Goal: Task Accomplishment & Management: Manage account settings

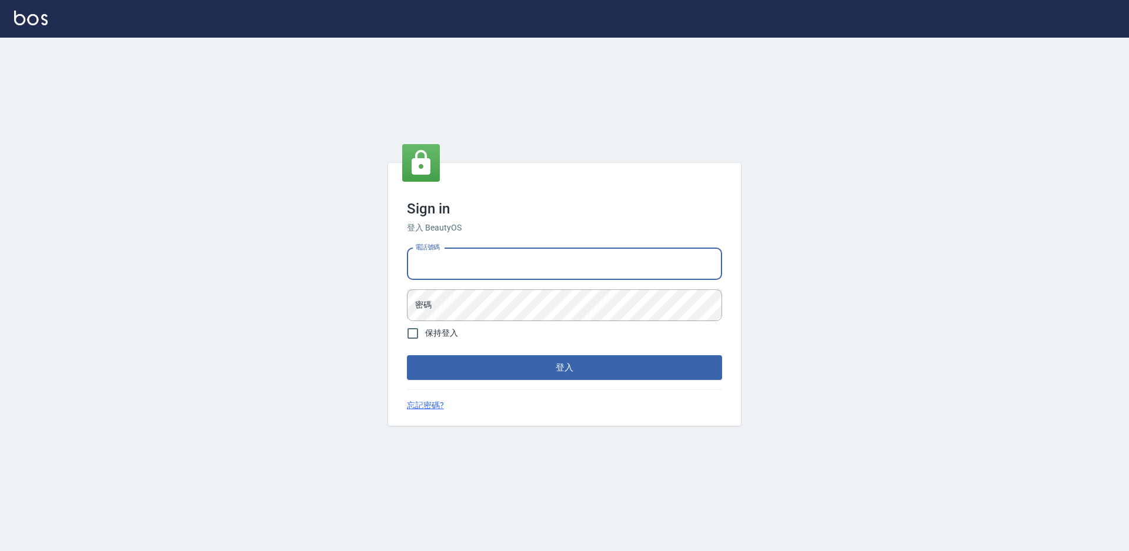
drag, startPoint x: 539, startPoint y: 272, endPoint x: 529, endPoint y: 276, distance: 11.0
click at [539, 272] on input "電話號碼" at bounding box center [564, 264] width 315 height 32
type input "2306457"
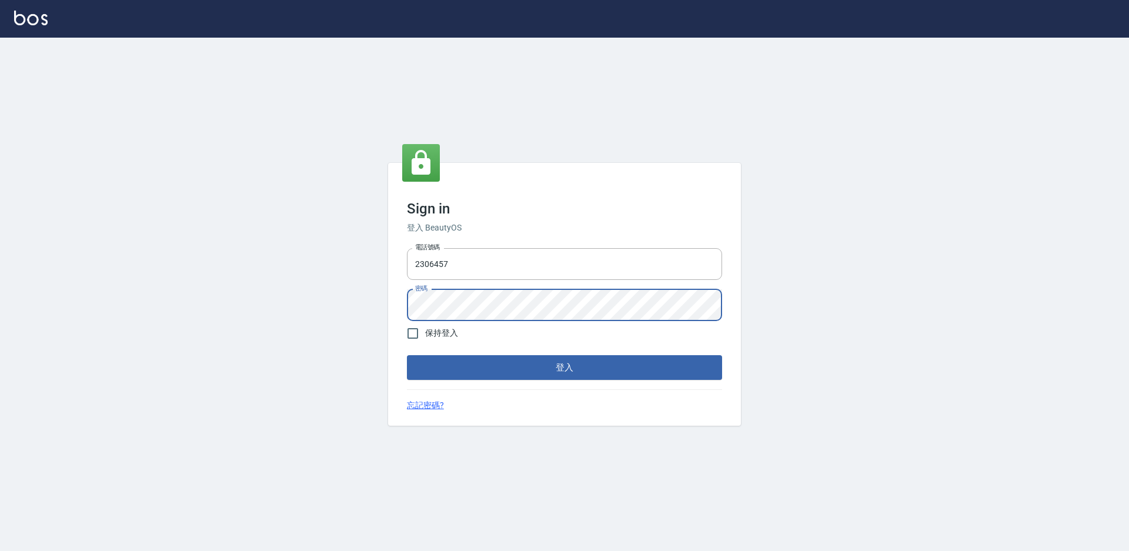
click at [407, 355] on button "登入" at bounding box center [564, 367] width 315 height 25
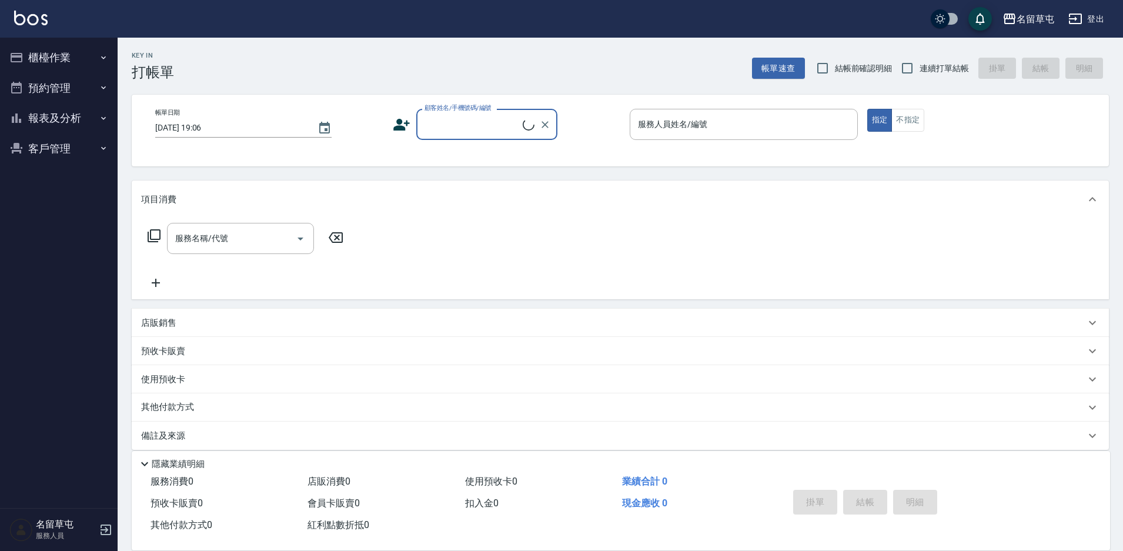
click at [85, 50] on button "櫃檯作業" at bounding box center [59, 57] width 108 height 31
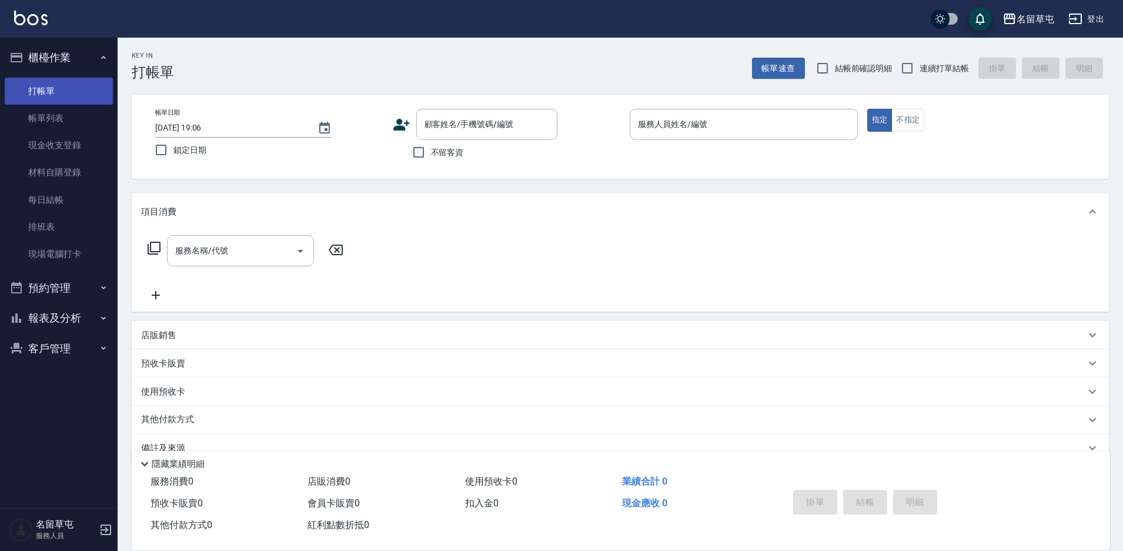
click at [58, 96] on link "打帳單" at bounding box center [59, 91] width 108 height 27
click at [454, 156] on span "不留客資" at bounding box center [447, 152] width 33 height 12
click at [431, 156] on input "不留客資" at bounding box center [418, 152] width 25 height 25
checkbox input "true"
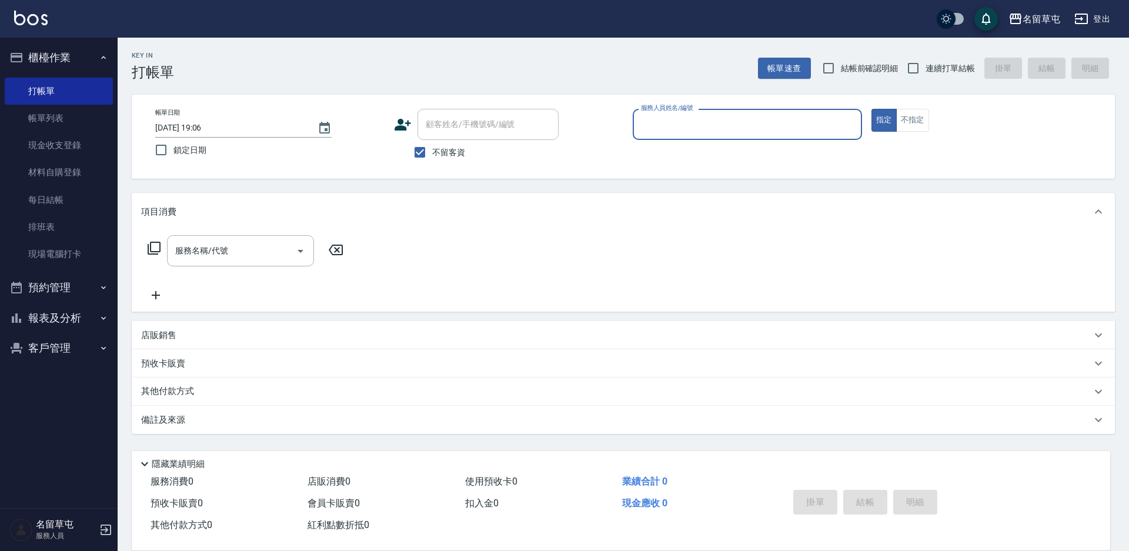
click at [947, 66] on span "連續打單結帳" at bounding box center [949, 68] width 49 height 12
click at [925, 66] on input "連續打單結帳" at bounding box center [912, 68] width 25 height 25
checkbox input "true"
click at [805, 113] on div "服務人員姓名/編號" at bounding box center [746, 124] width 229 height 31
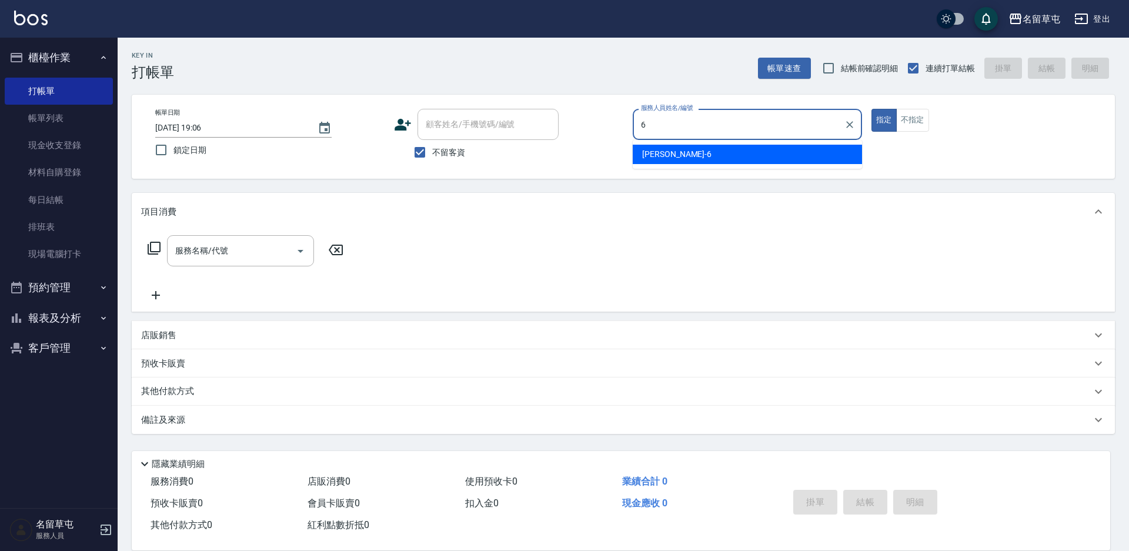
type input "[PERSON_NAME]-6"
type button "true"
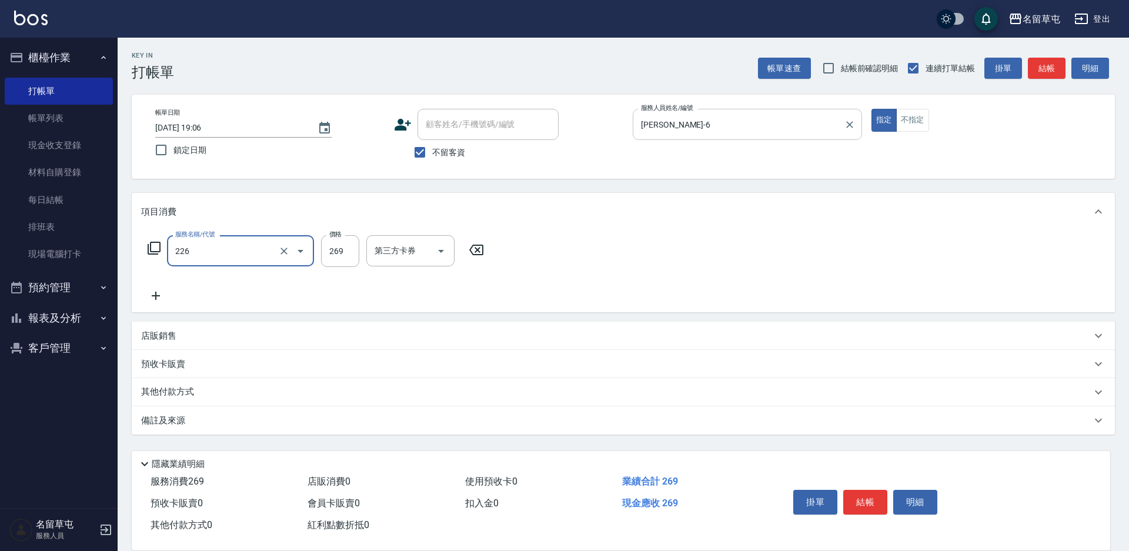
type input "洗剪269(226)"
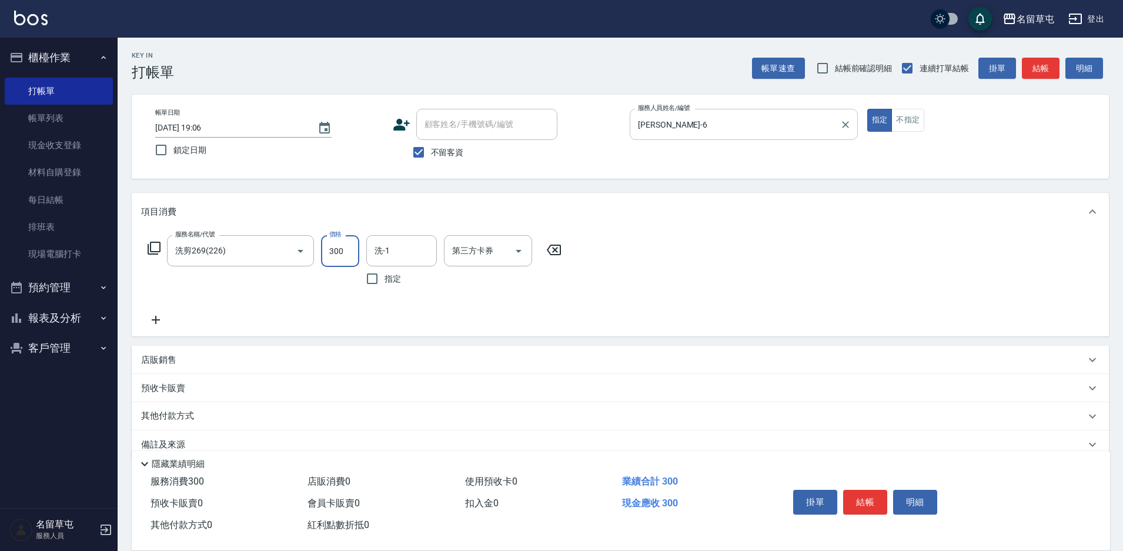
type input "300"
type input "[PERSON_NAME]-39"
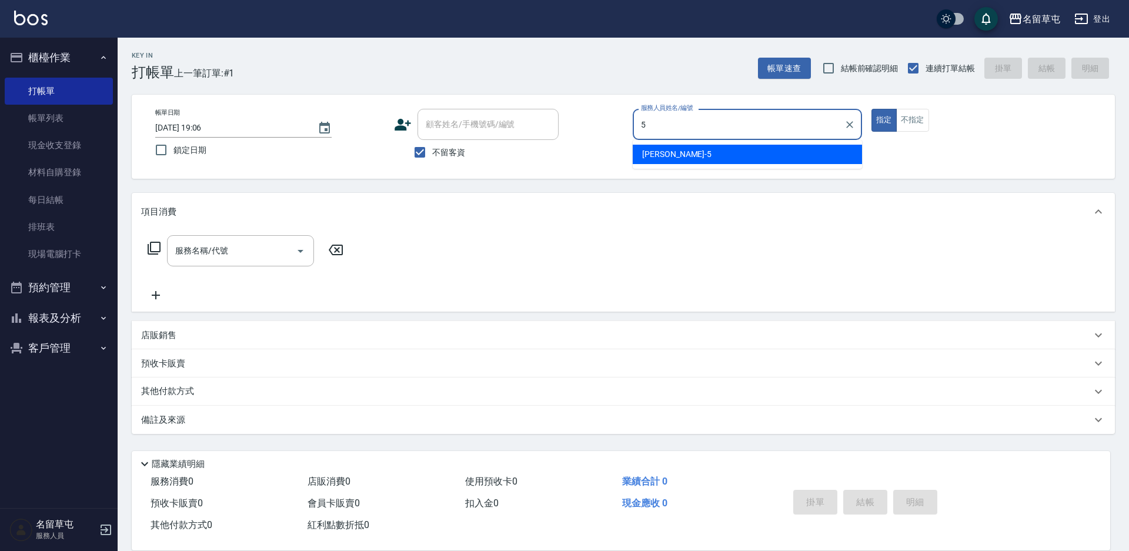
type input "[PERSON_NAME]-5"
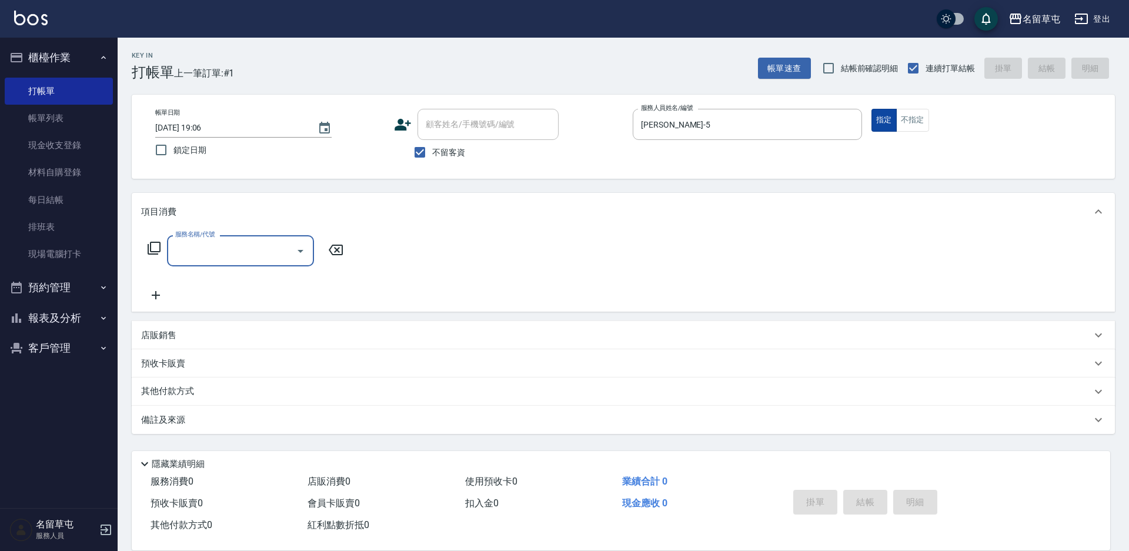
click at [895, 121] on div "指定 不指定" at bounding box center [985, 120] width 229 height 23
click at [910, 114] on button "不指定" at bounding box center [912, 120] width 33 height 23
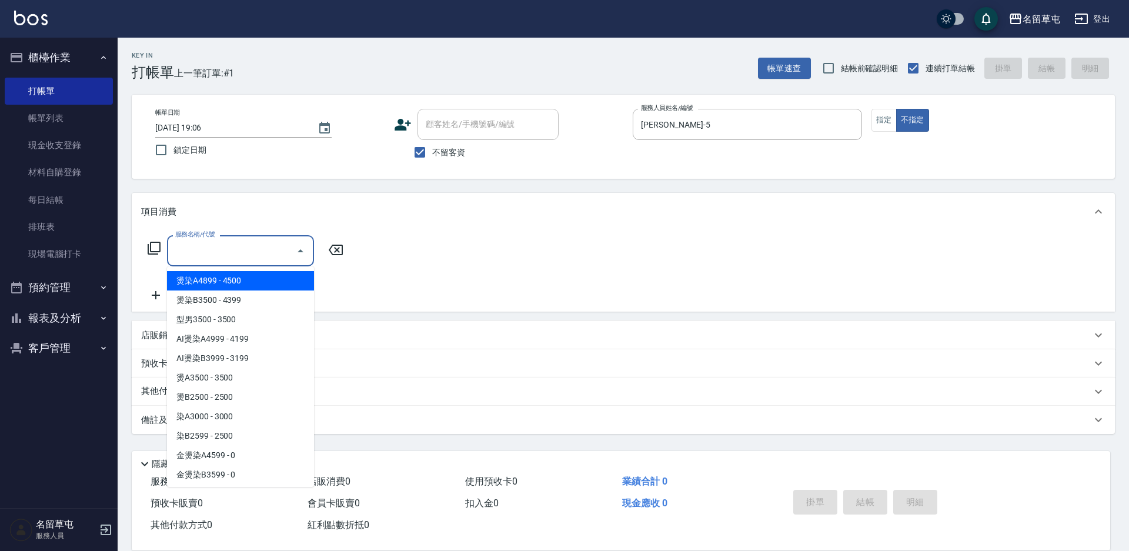
click at [201, 257] on input "服務名稱/代號" at bounding box center [231, 250] width 119 height 21
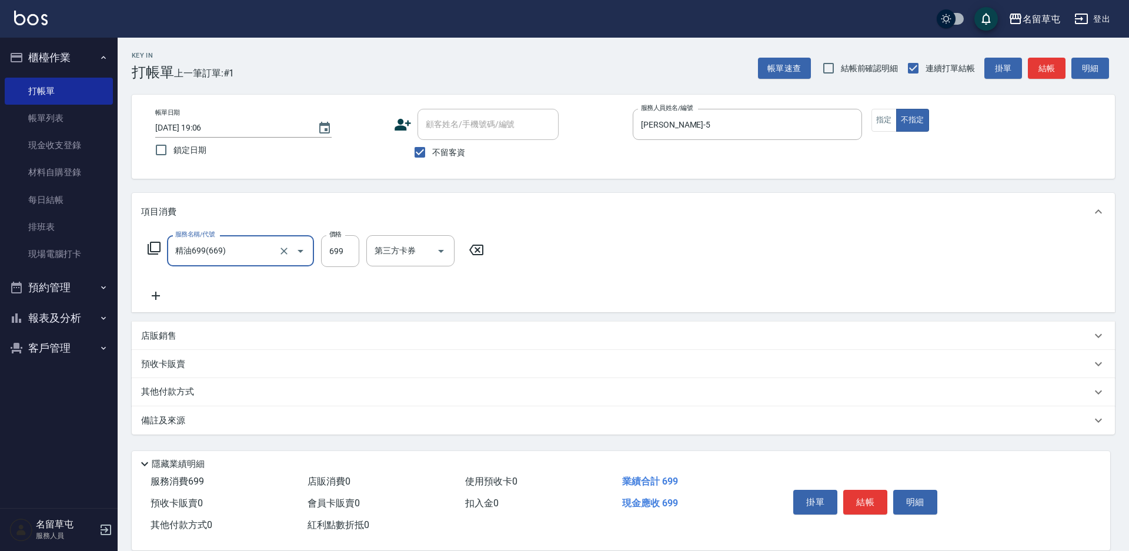
type input "精油699(669)"
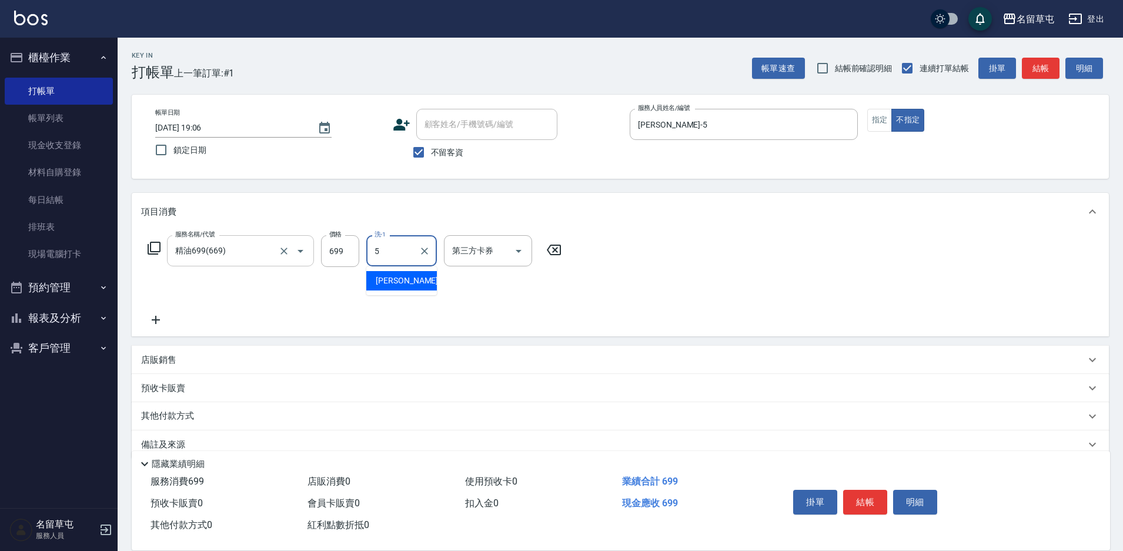
type input "[PERSON_NAME]-5"
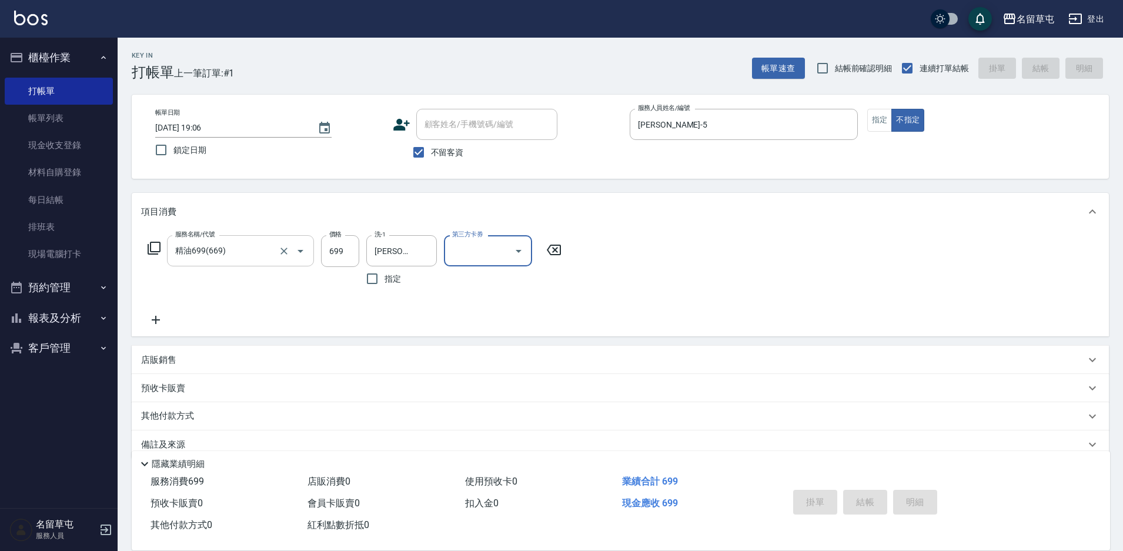
type input "[DATE] 19:07"
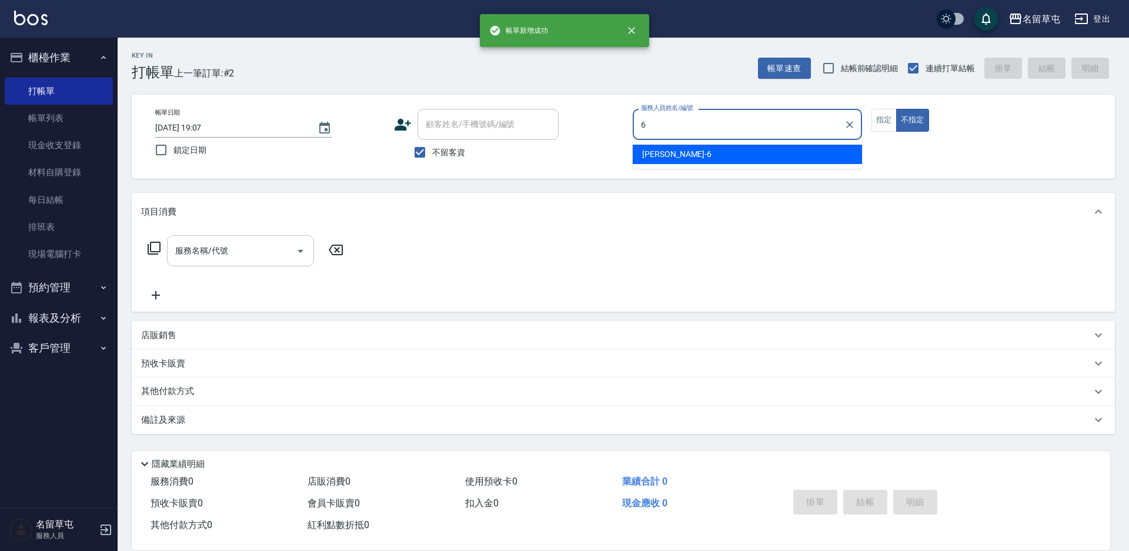
type input "[PERSON_NAME]-6"
type button "false"
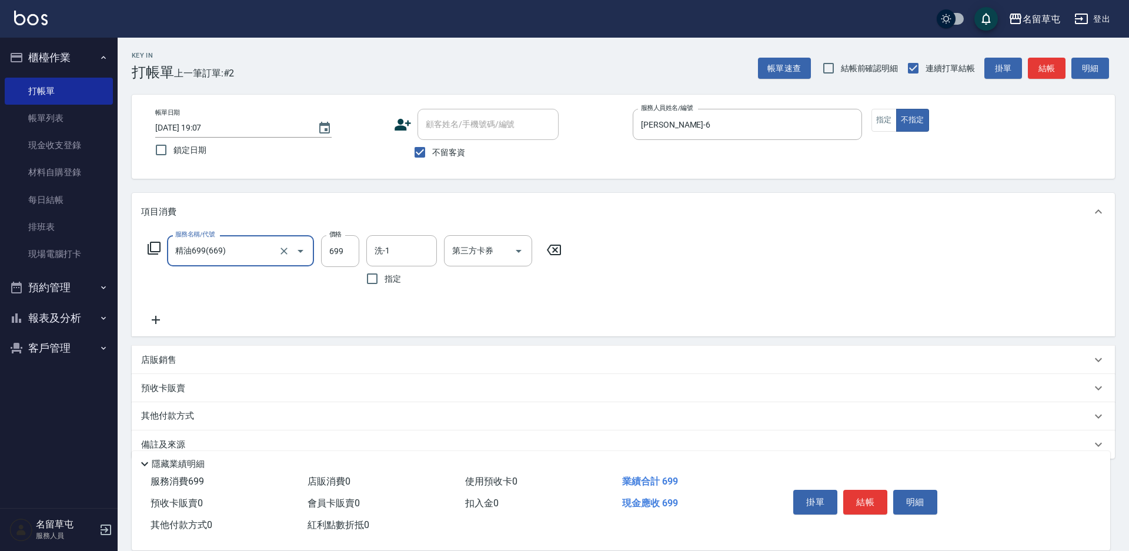
type input "精油699(669)"
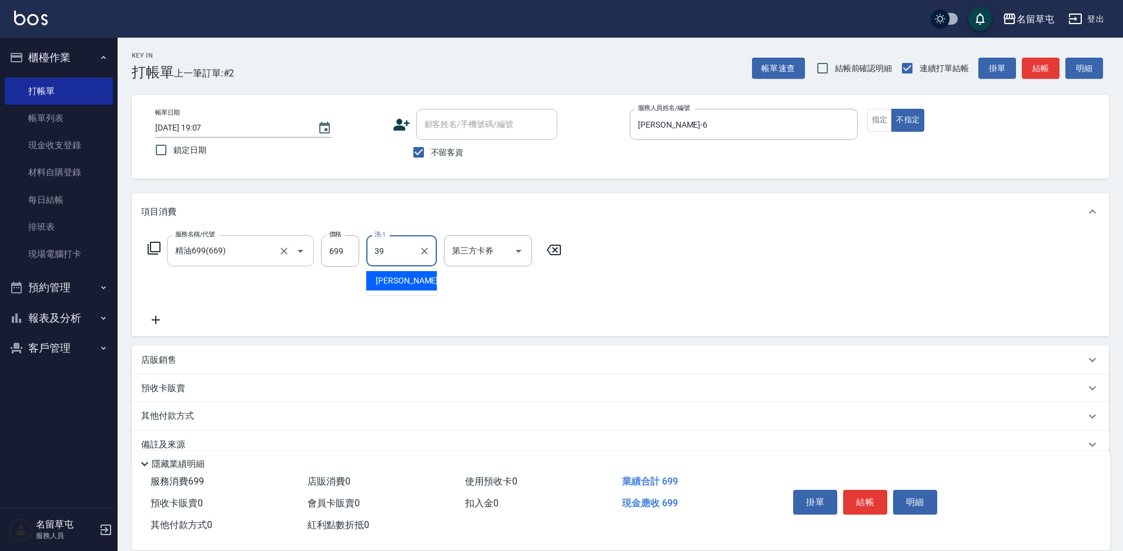
type input "[PERSON_NAME]-39"
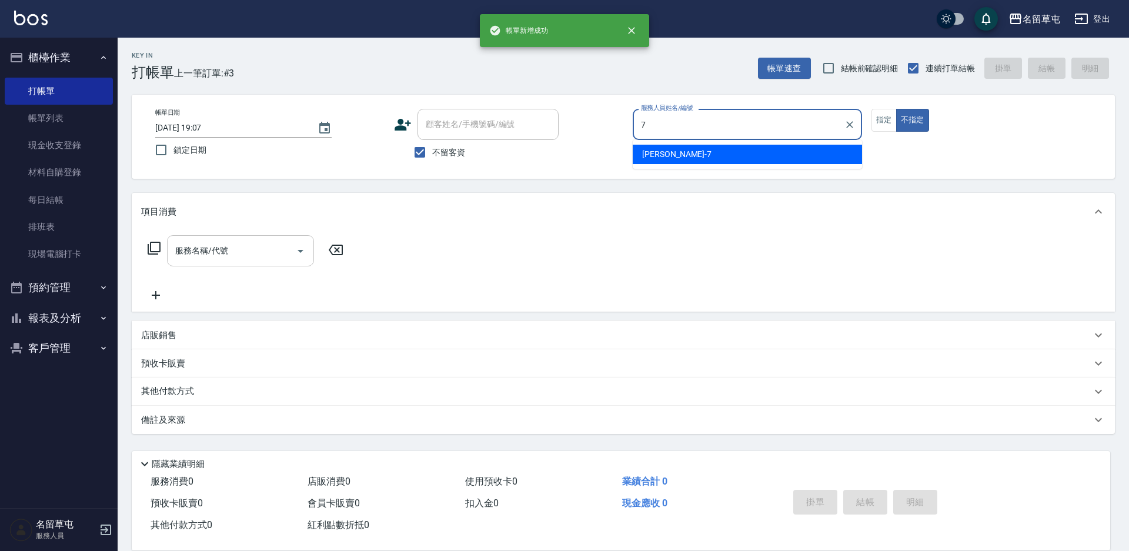
type input "[PERSON_NAME]-7"
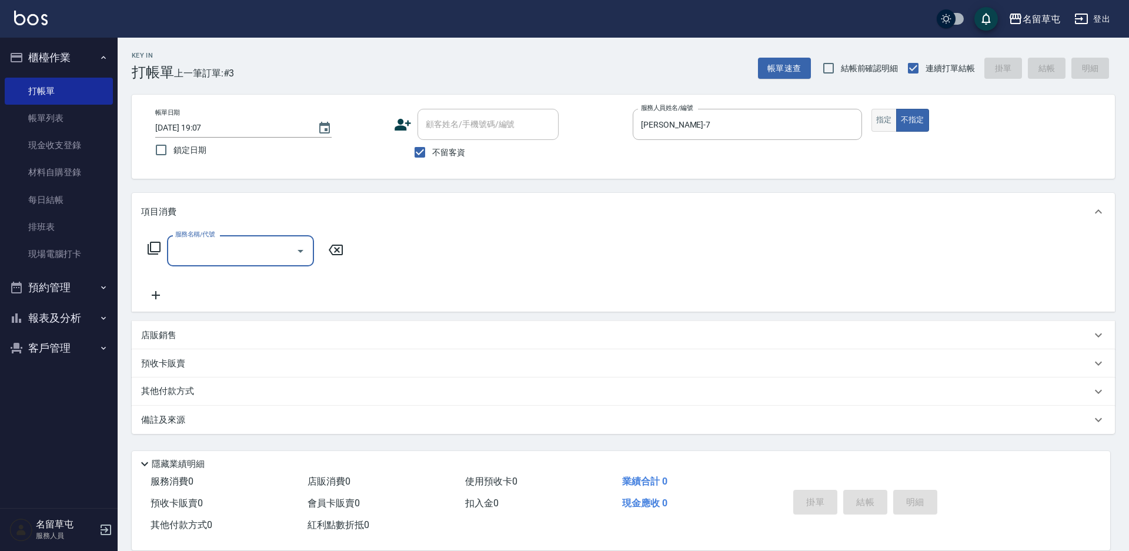
click at [890, 115] on button "指定" at bounding box center [883, 120] width 25 height 23
click at [194, 253] on input "服務名稱/代號" at bounding box center [231, 250] width 119 height 21
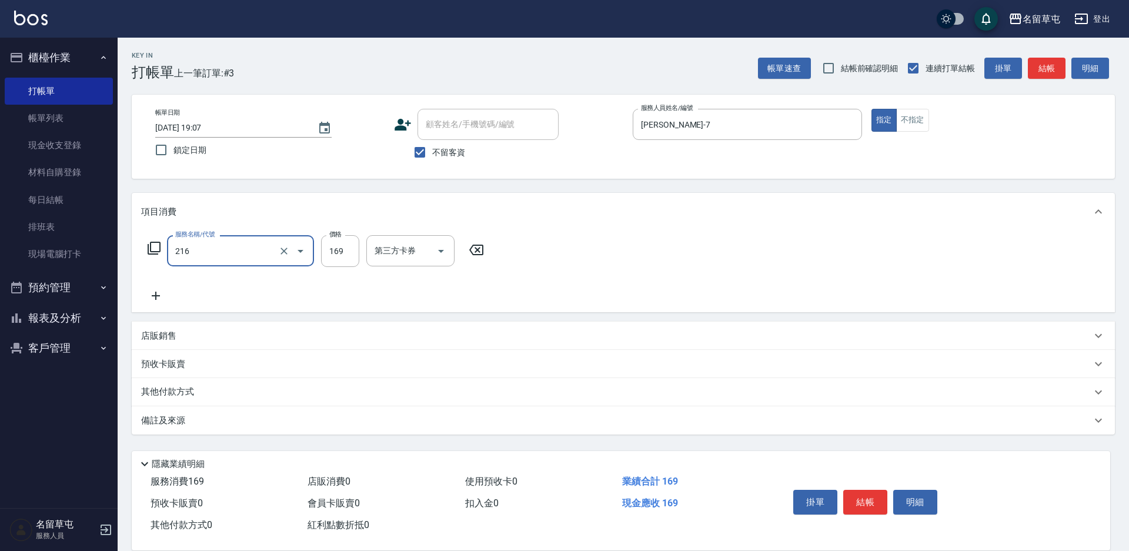
type input "剪髮169(216)"
type input "250"
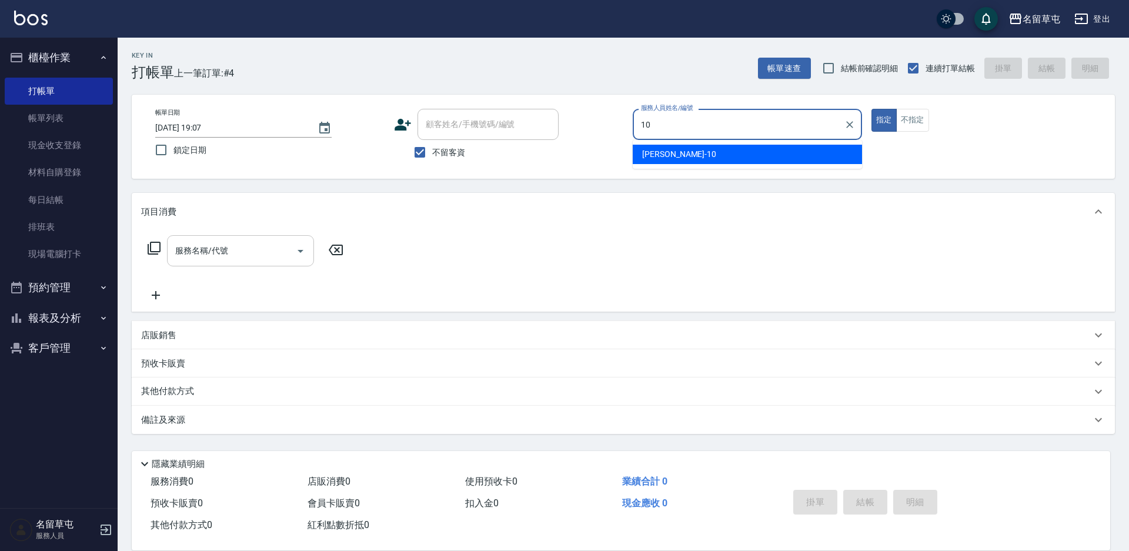
type input "[PERSON_NAME]-10"
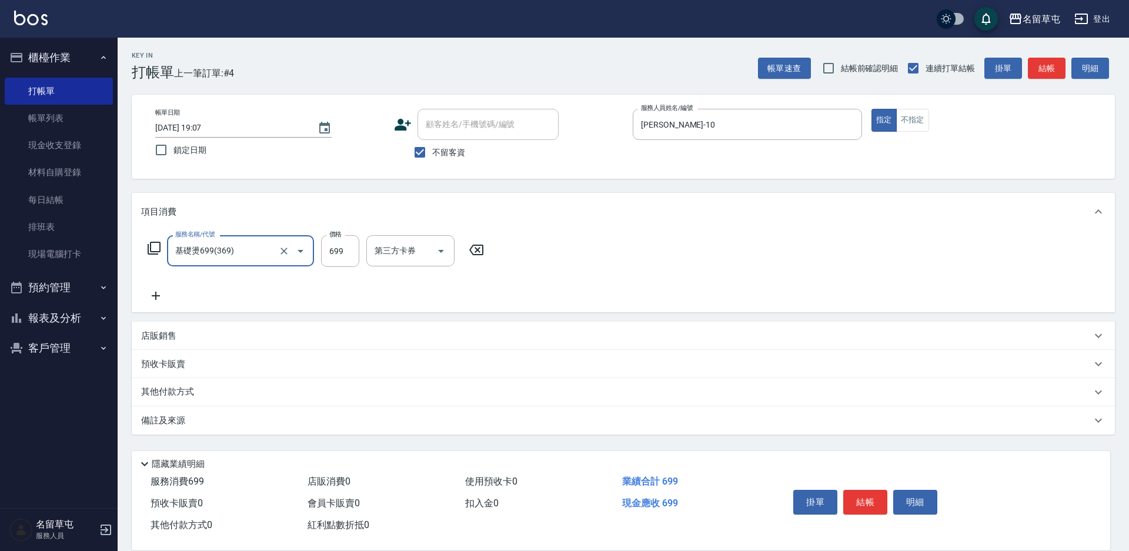
type input "基礎燙699(369)"
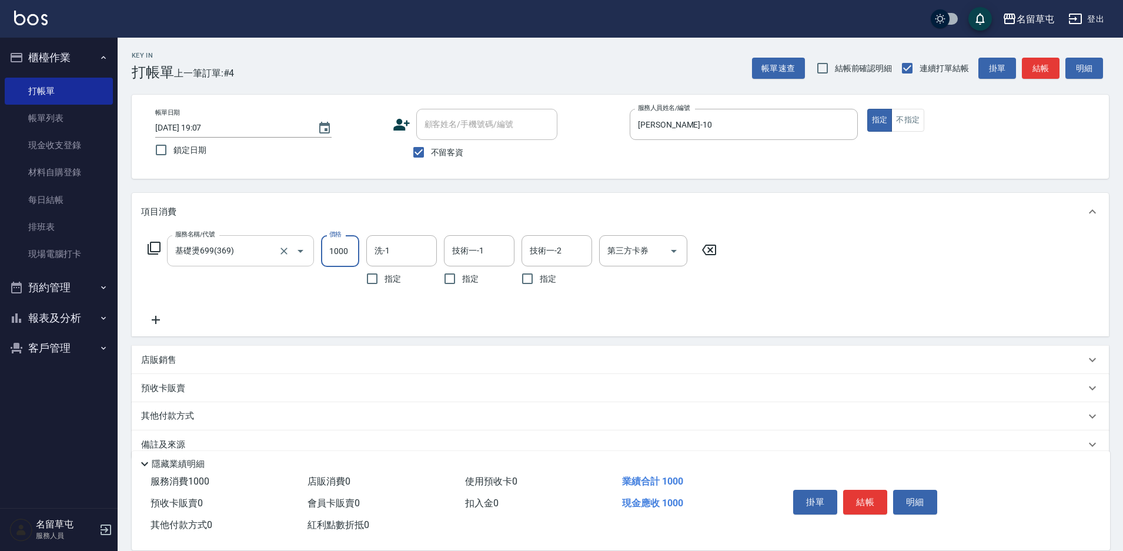
type input "1000"
type input "[PERSON_NAME]-31"
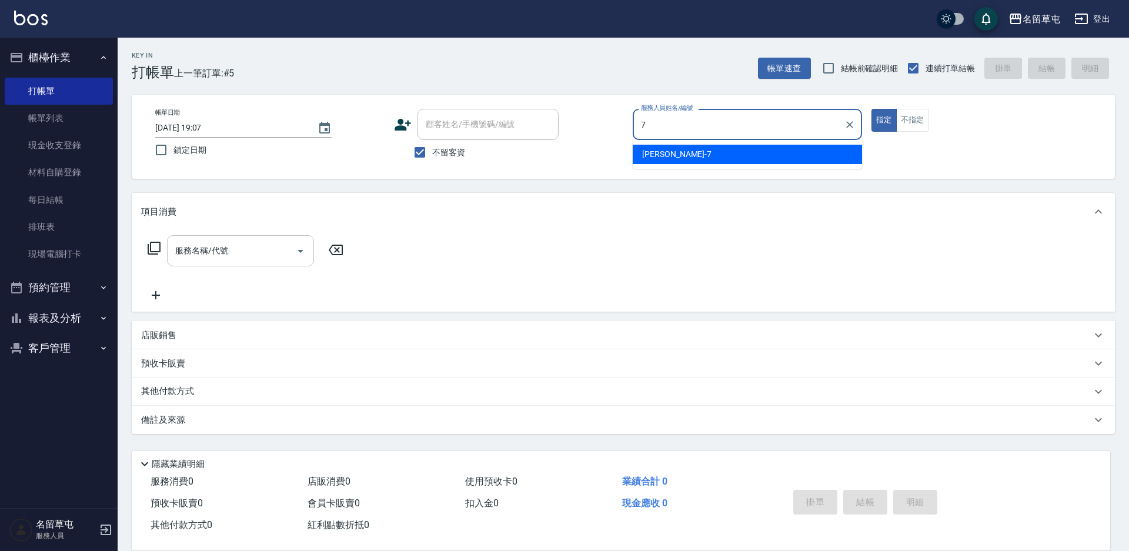
type input "[PERSON_NAME]-7"
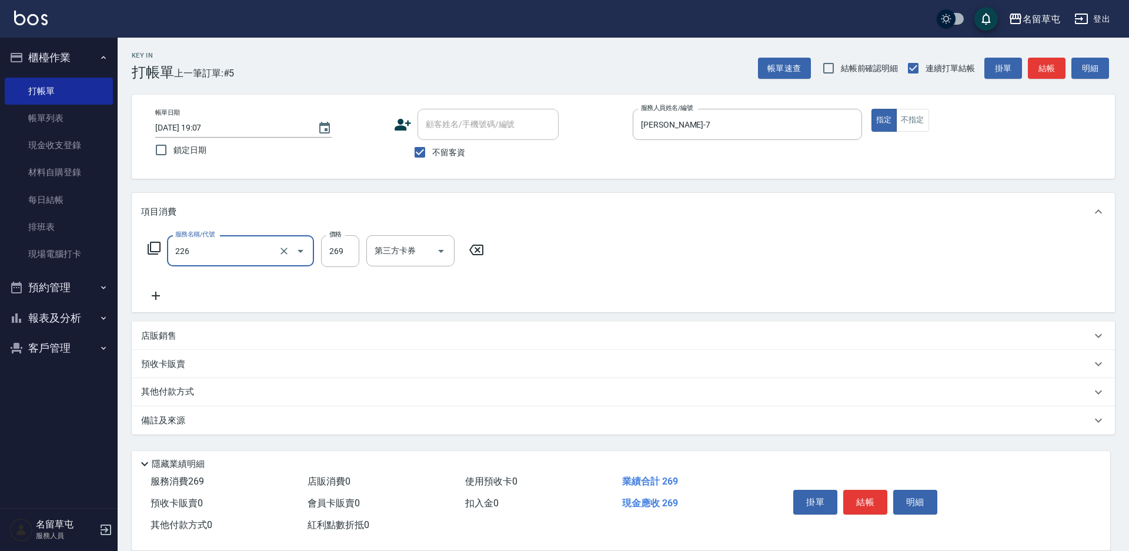
type input "洗剪269(226)"
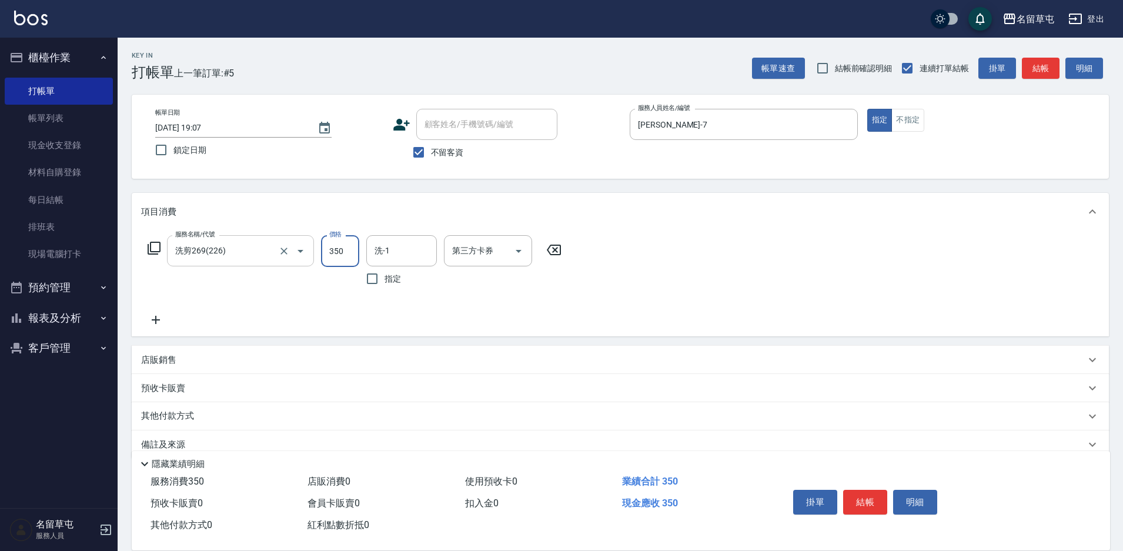
type input "350"
type input "[PERSON_NAME]-7"
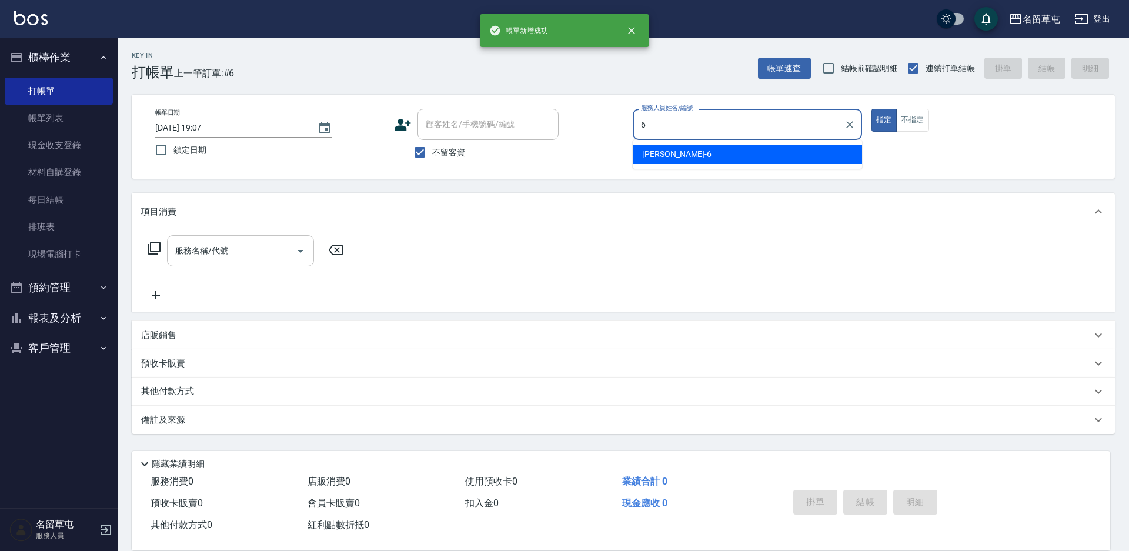
type input "[PERSON_NAME]-6"
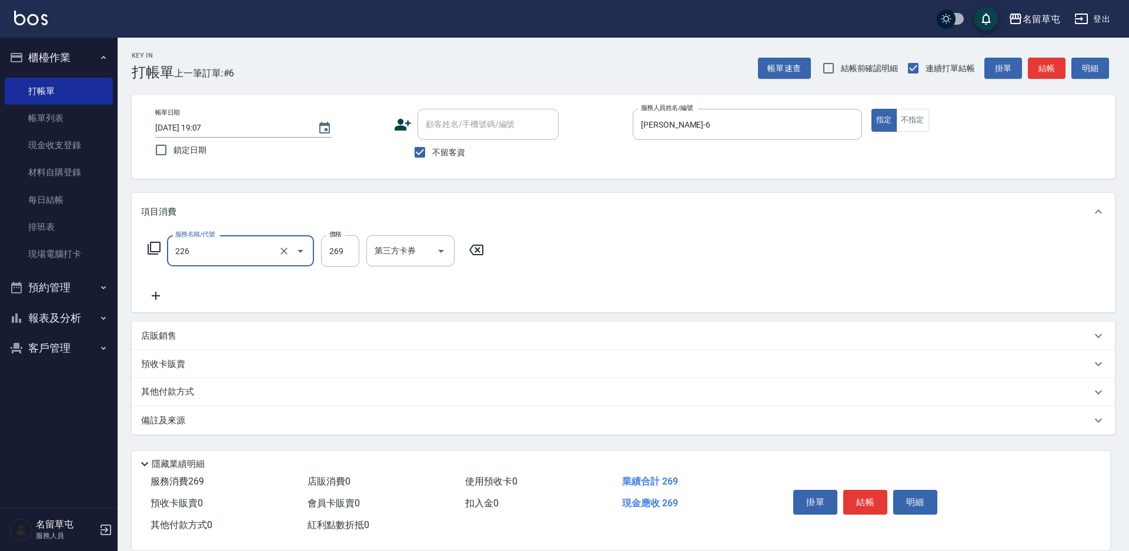
type input "洗剪269(226)"
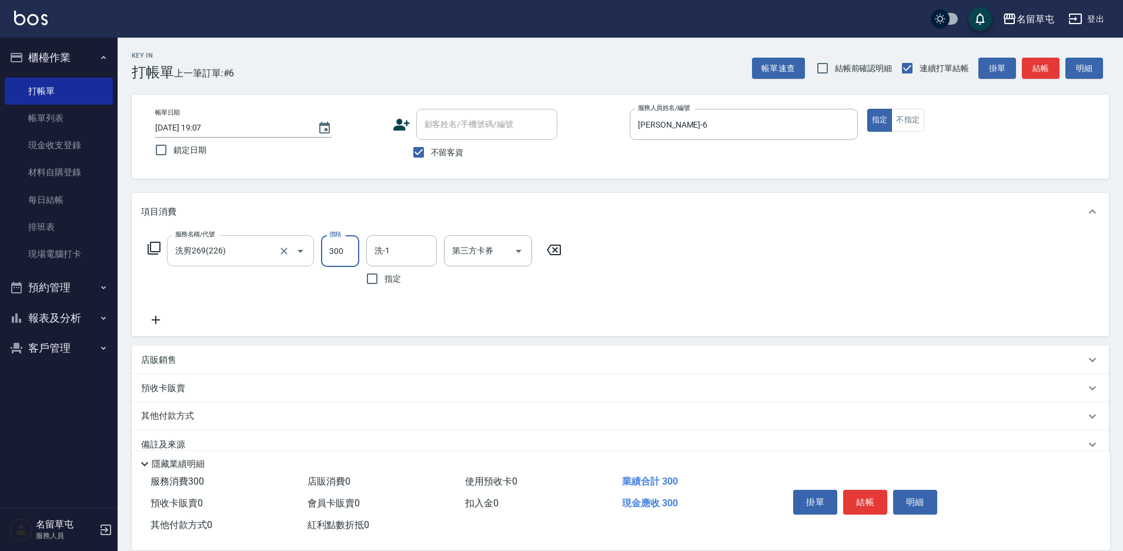
type input "300"
type input "[PERSON_NAME]-6"
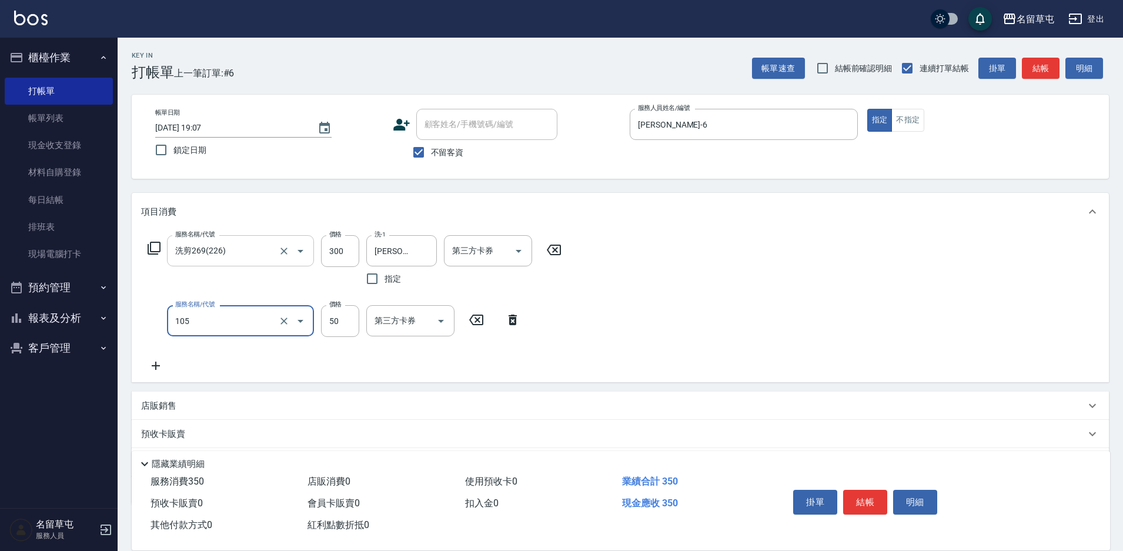
type input "精油50(105)"
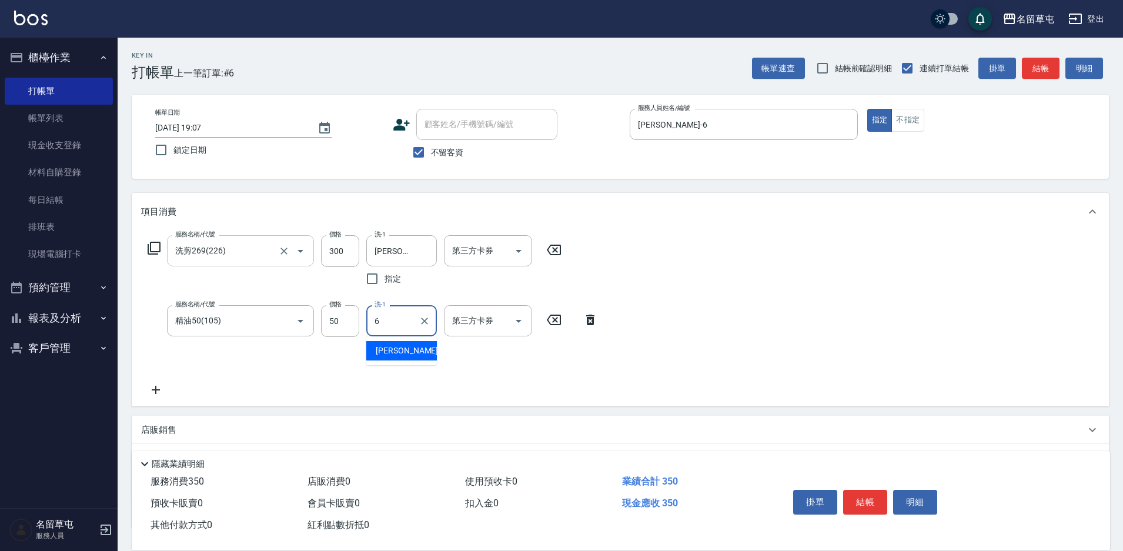
type input "[PERSON_NAME]-6"
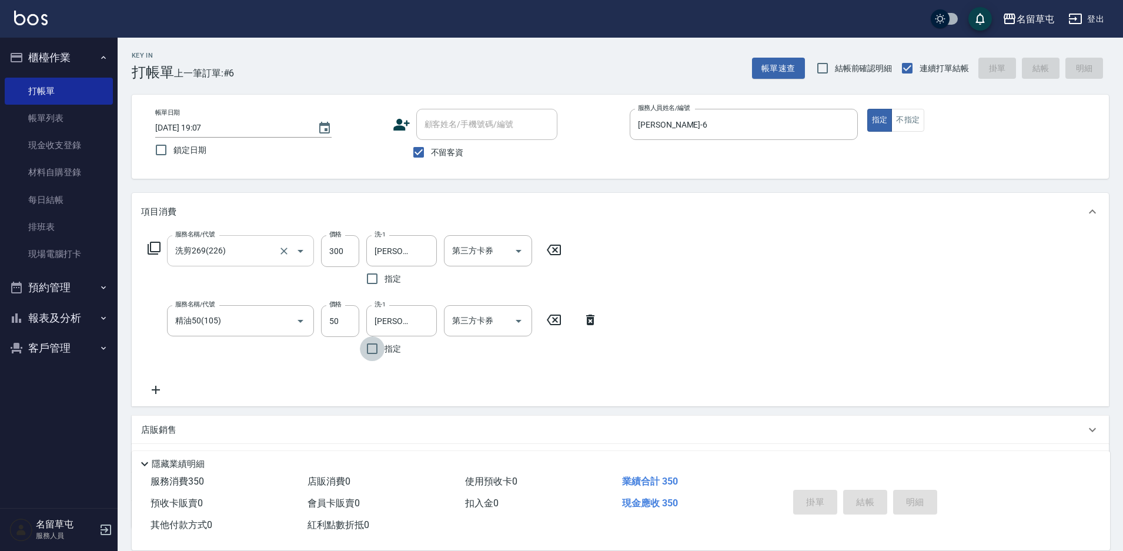
type input "[DATE] 19:08"
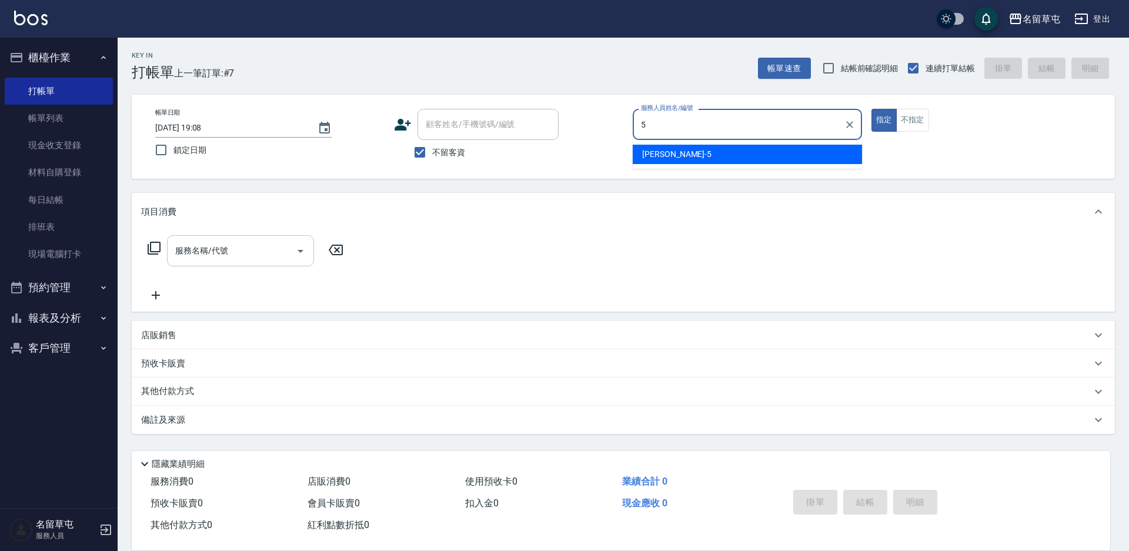
type input "[PERSON_NAME]-5"
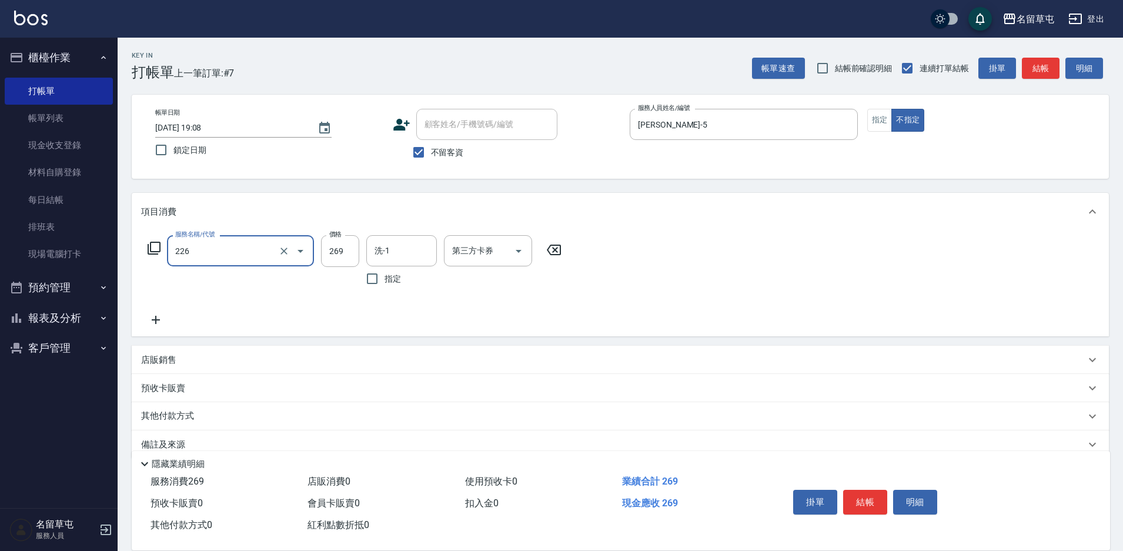
type input "洗剪269(226)"
type input "[PERSON_NAME]-5"
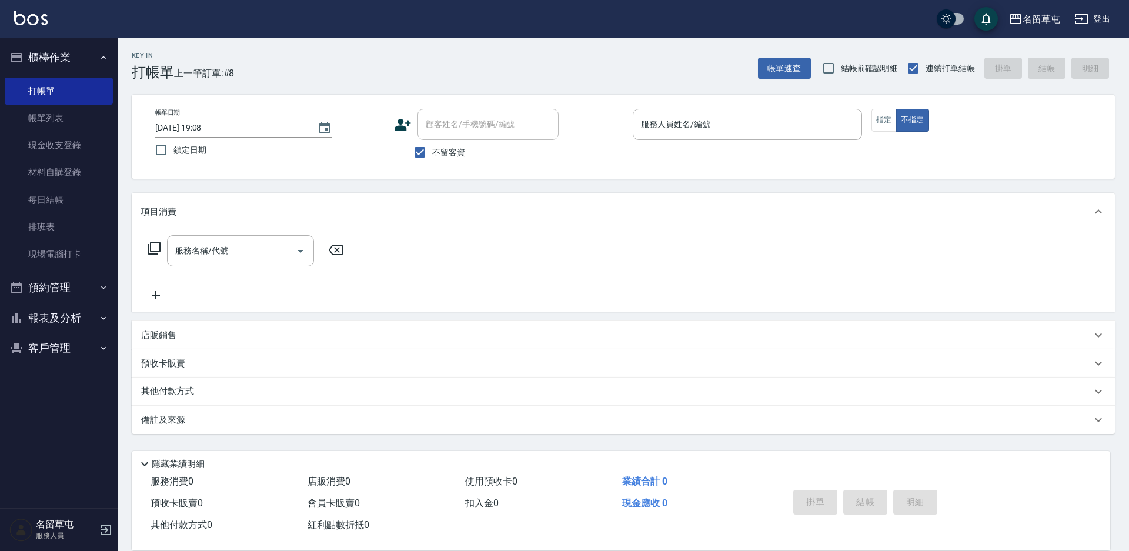
click at [448, 149] on span "不留客資" at bounding box center [448, 152] width 33 height 12
click at [432, 149] on input "不留客資" at bounding box center [419, 152] width 25 height 25
checkbox input "false"
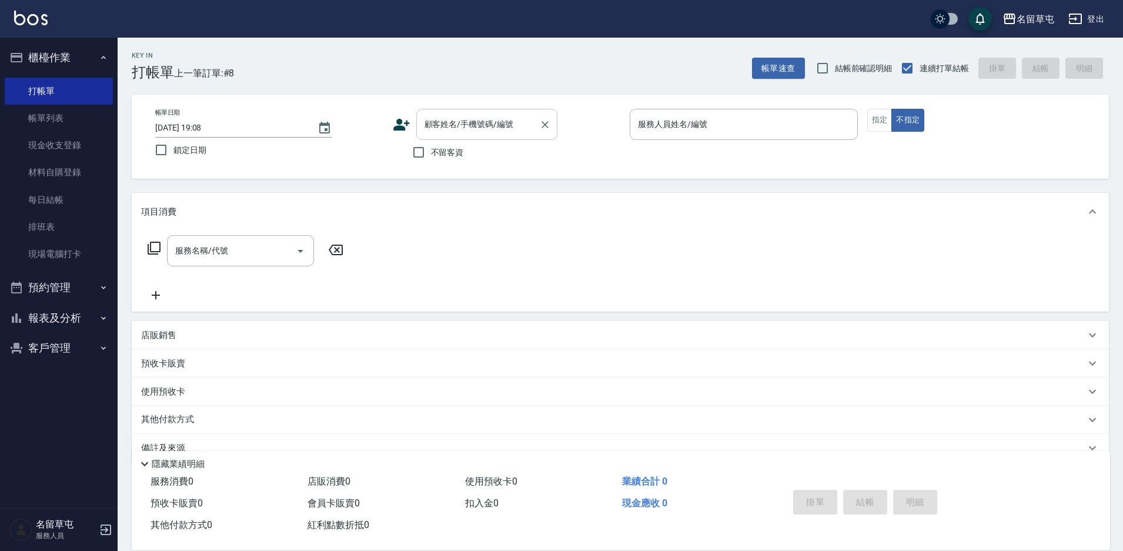
click at [476, 126] on input "顧客姓名/手機號碼/編號" at bounding box center [477, 124] width 113 height 21
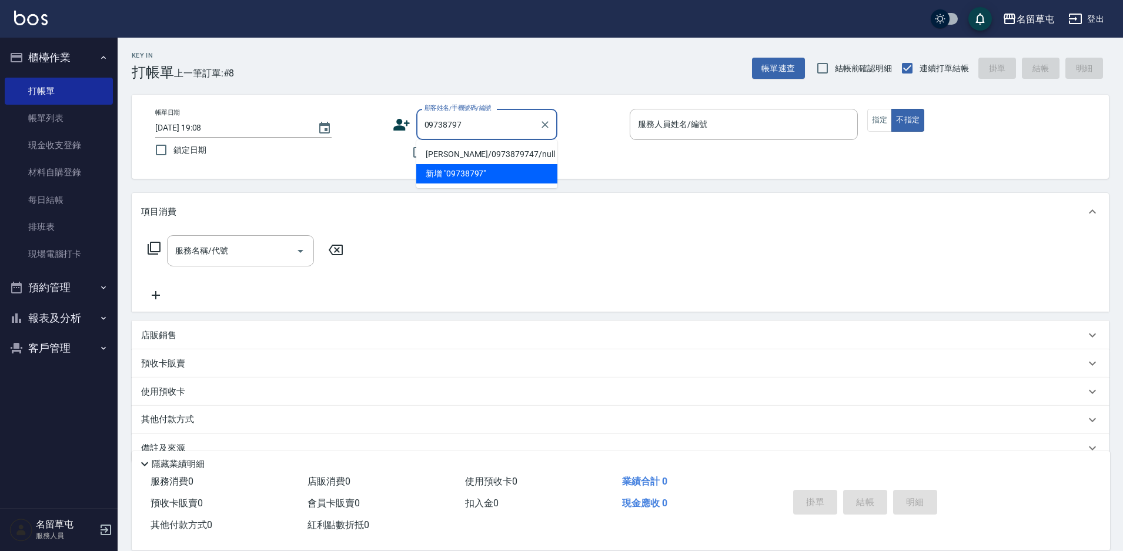
click at [484, 156] on li "[PERSON_NAME]/0973879747/null" at bounding box center [486, 154] width 141 height 19
type input "[PERSON_NAME]/0973879747/null"
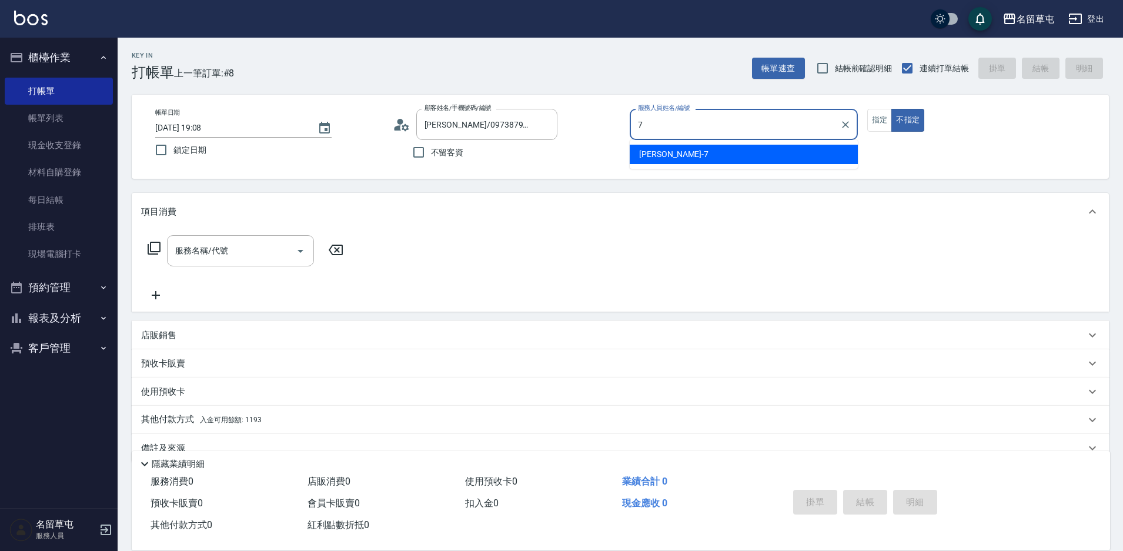
type input "[PERSON_NAME]-7"
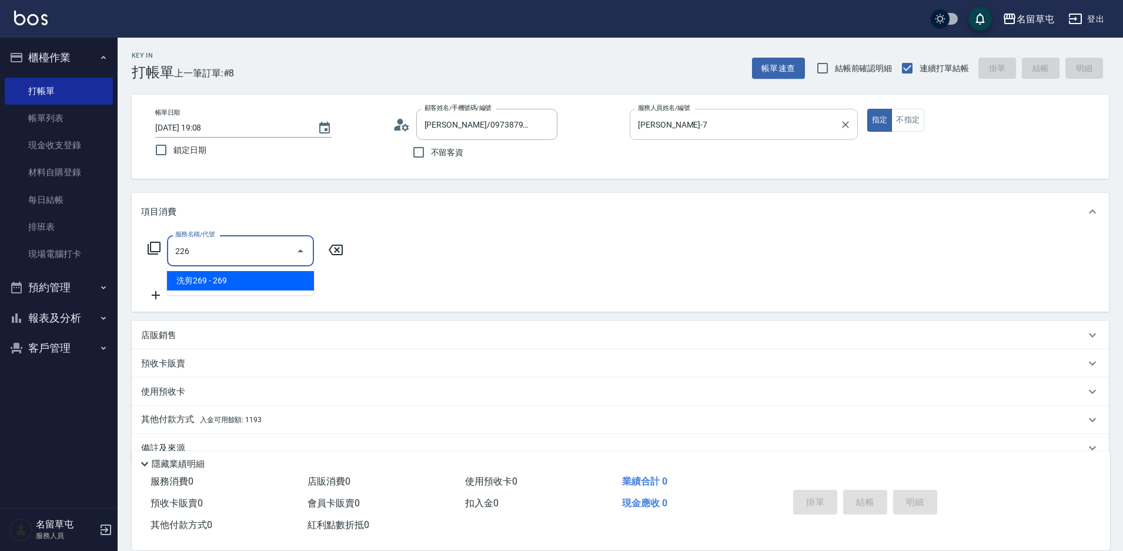
type input "洗剪269(226)"
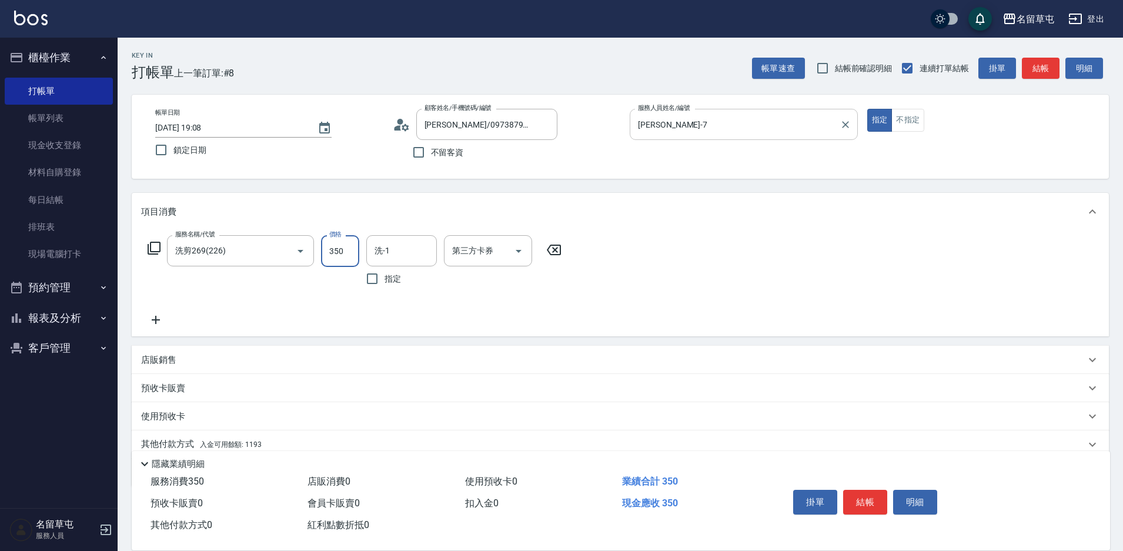
type input "350"
type input "[PERSON_NAME]-7"
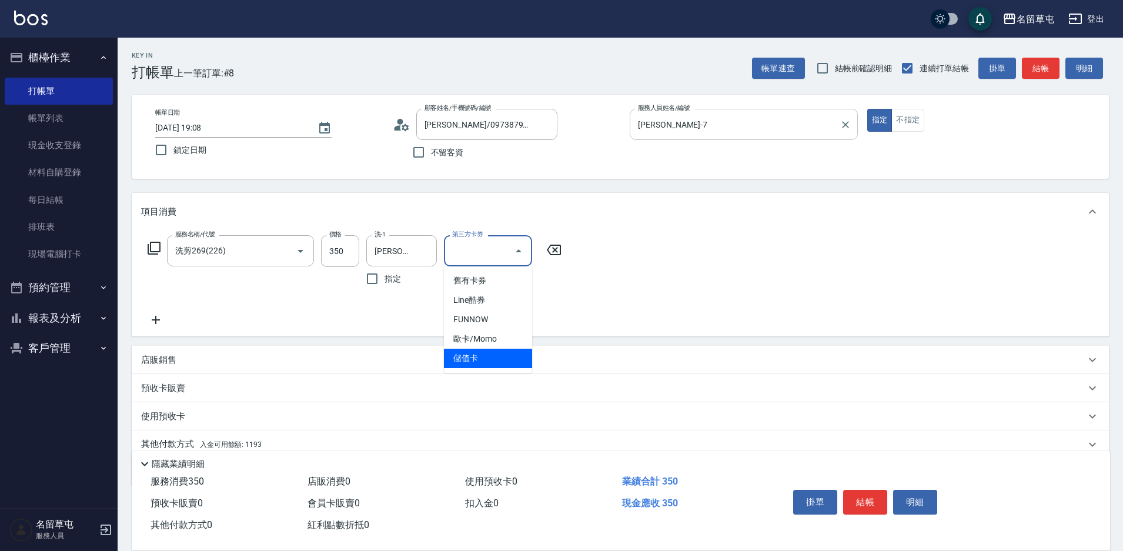
type input "儲值卡"
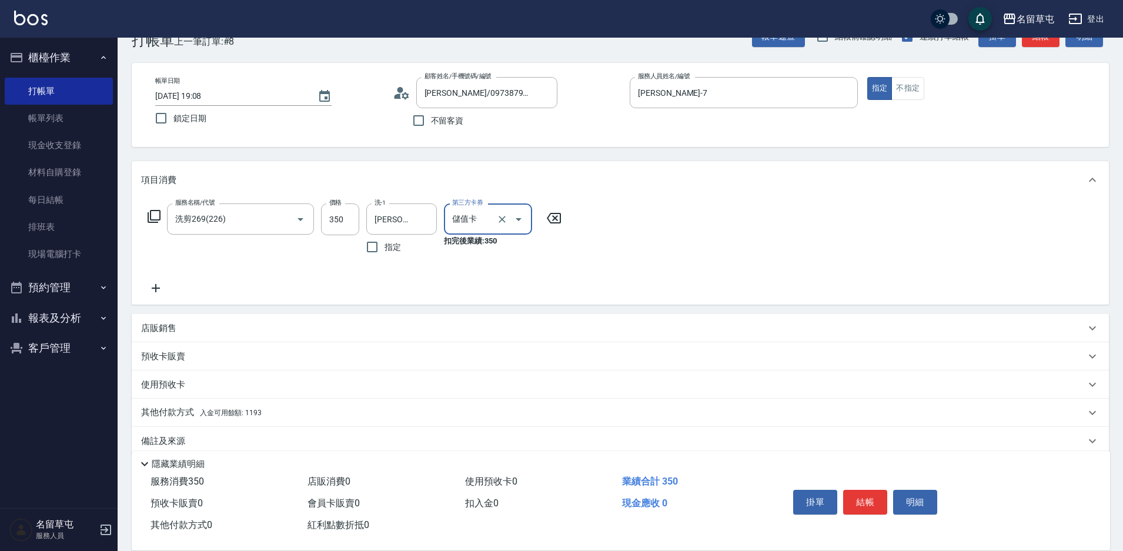
scroll to position [49, 0]
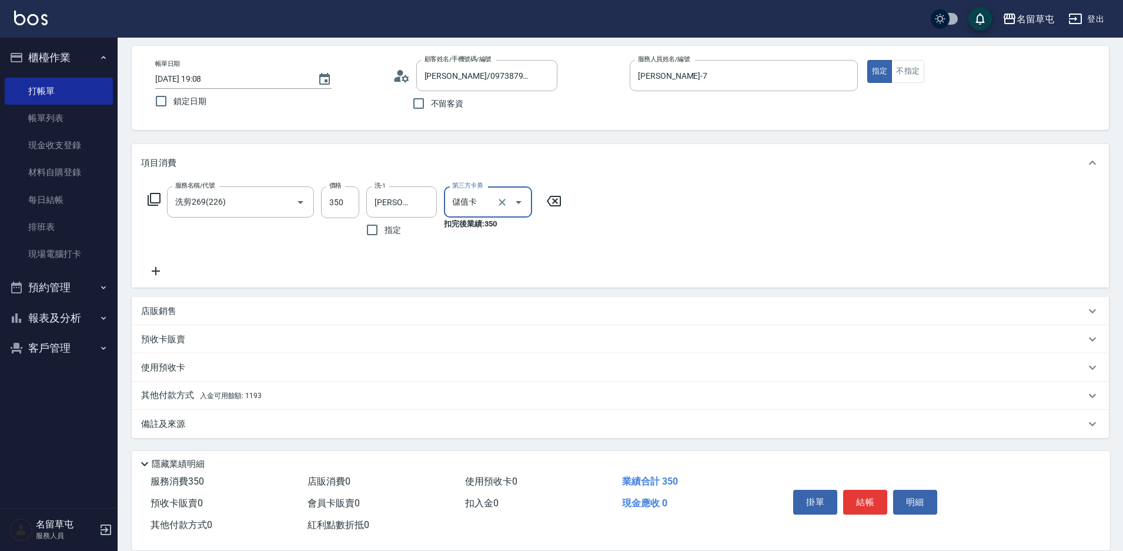
click at [280, 404] on div "其他付款方式 入金可用餘額: 1193" at bounding box center [620, 395] width 977 height 28
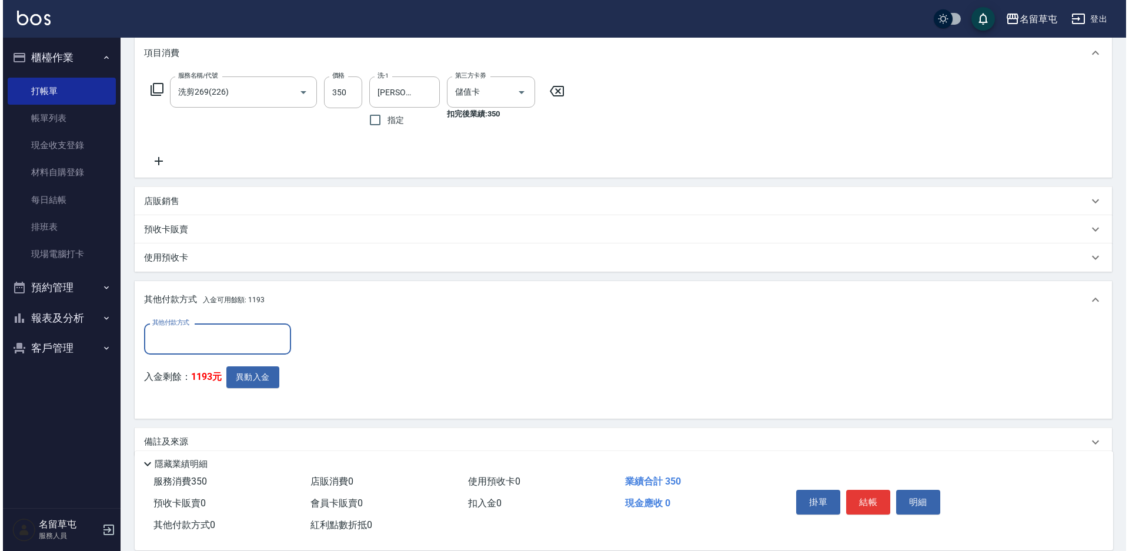
scroll to position [166, 0]
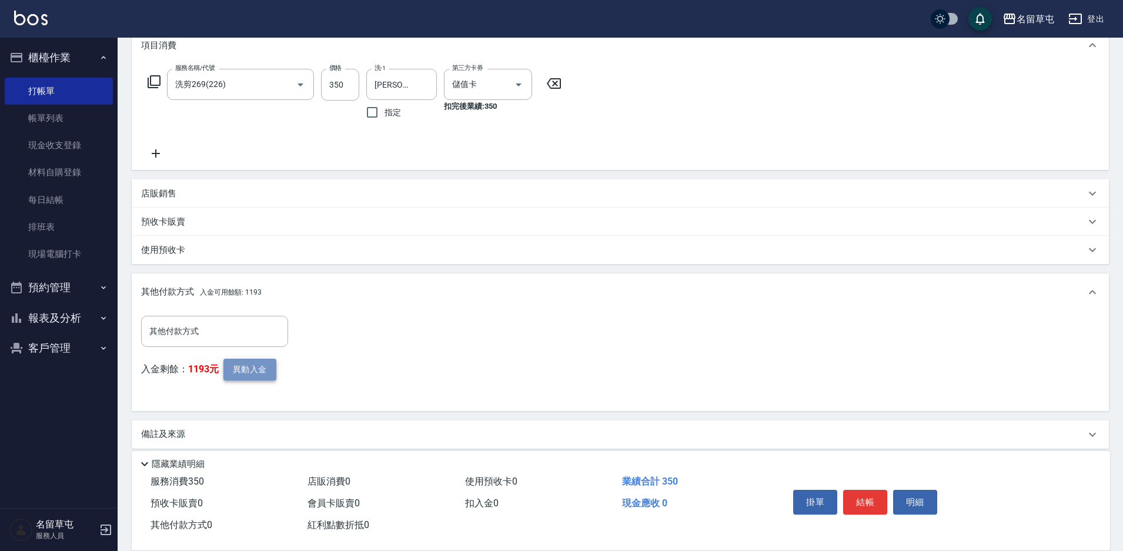
click at [261, 367] on button "異動入金" at bounding box center [249, 370] width 53 height 22
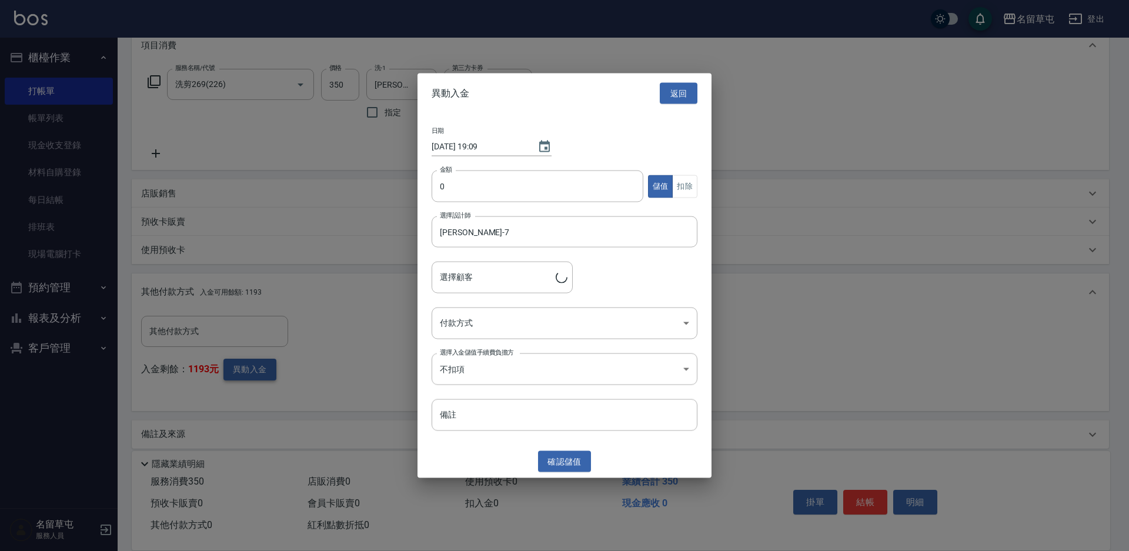
type input "[PERSON_NAME]/0973879747"
click at [545, 179] on input "0" at bounding box center [537, 186] width 212 height 32
type input "350"
click at [698, 185] on div "日期 [DATE] 19:09 金額 350 金額 儲值 扣除 選擇設計師 [PERSON_NAME]-7 選擇設計師 選擇顧客 [PERSON_NAME]/…" at bounding box center [564, 279] width 294 height 332
click at [684, 189] on button "扣除" at bounding box center [684, 186] width 25 height 23
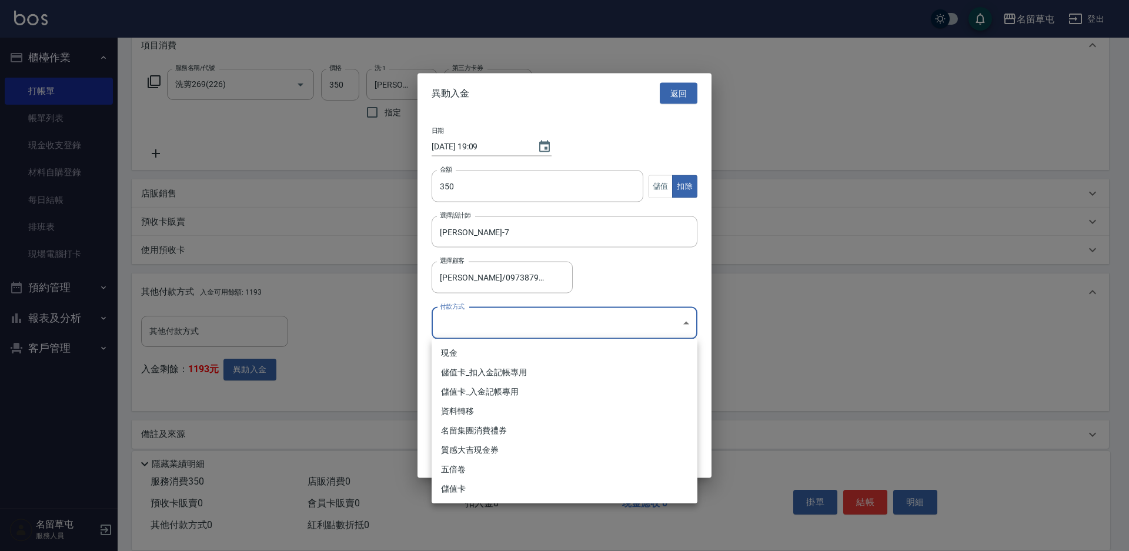
click at [555, 332] on body "名留草屯 登出 櫃檯作業 打帳單 帳單列表 現金收支登錄 材料自購登錄 每日結帳 排班表 現場電腦打卡 預約管理 預約管理 單日預約紀錄 單週預約紀錄 報表及…" at bounding box center [564, 198] width 1129 height 728
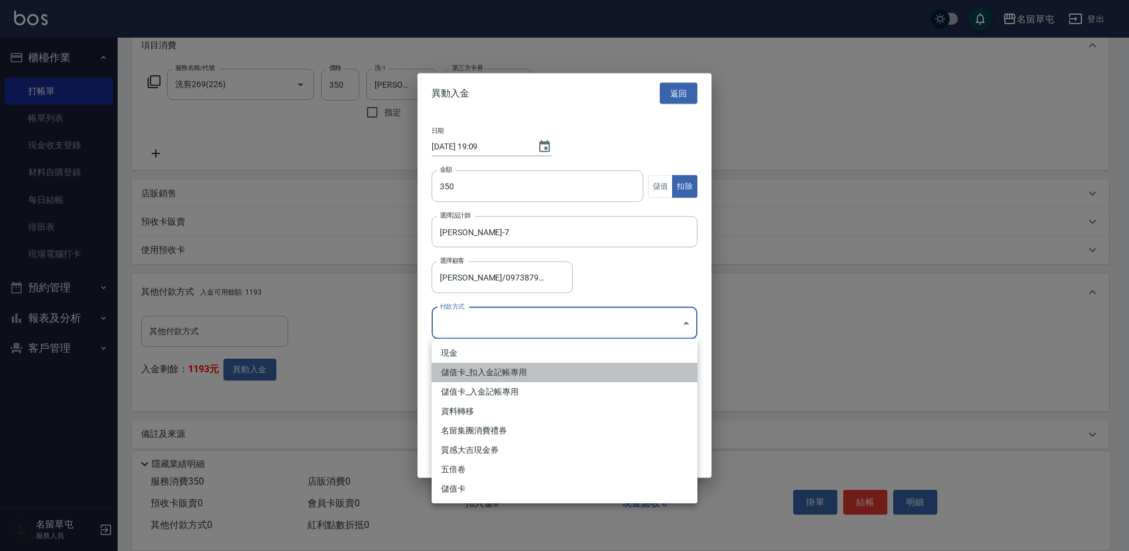
click at [477, 365] on li "儲值卡_扣入金記帳專用" at bounding box center [564, 372] width 266 height 19
type input "儲值卡_扣入金記帳專用"
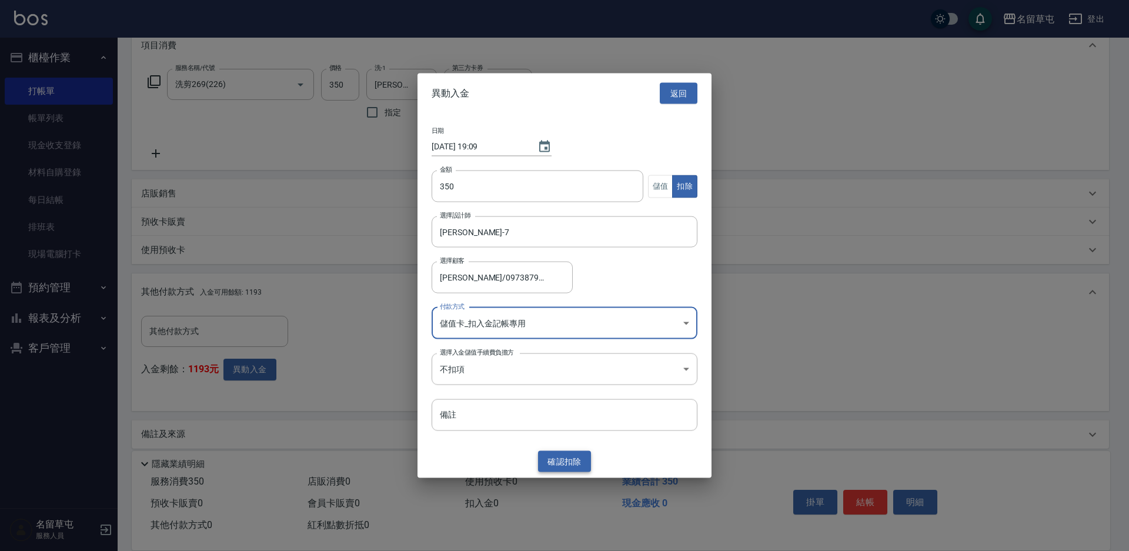
click at [543, 461] on button "確認 扣除" at bounding box center [564, 461] width 53 height 22
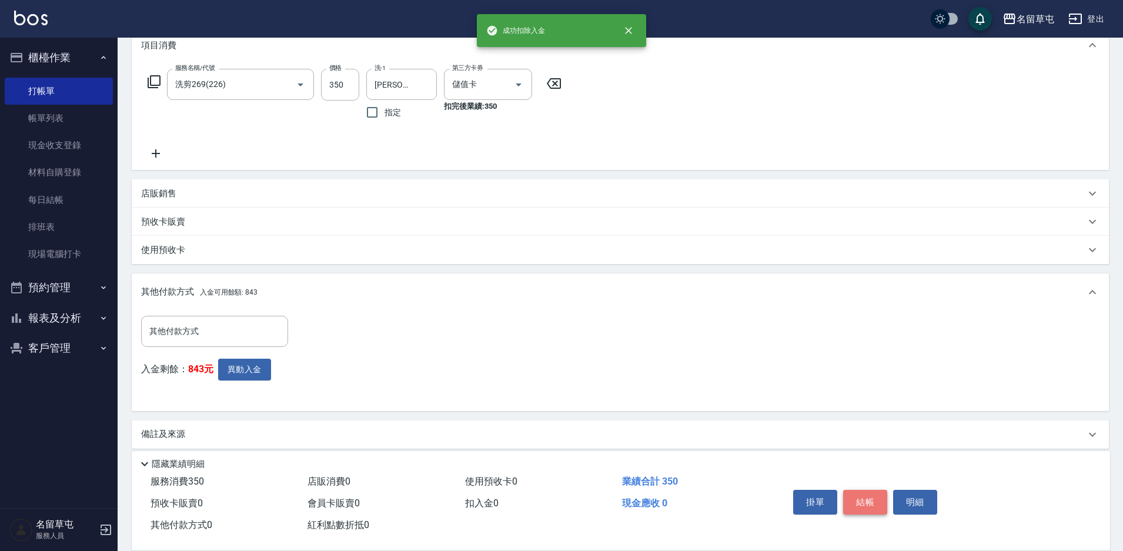
click at [868, 501] on button "結帳" at bounding box center [865, 502] width 44 height 25
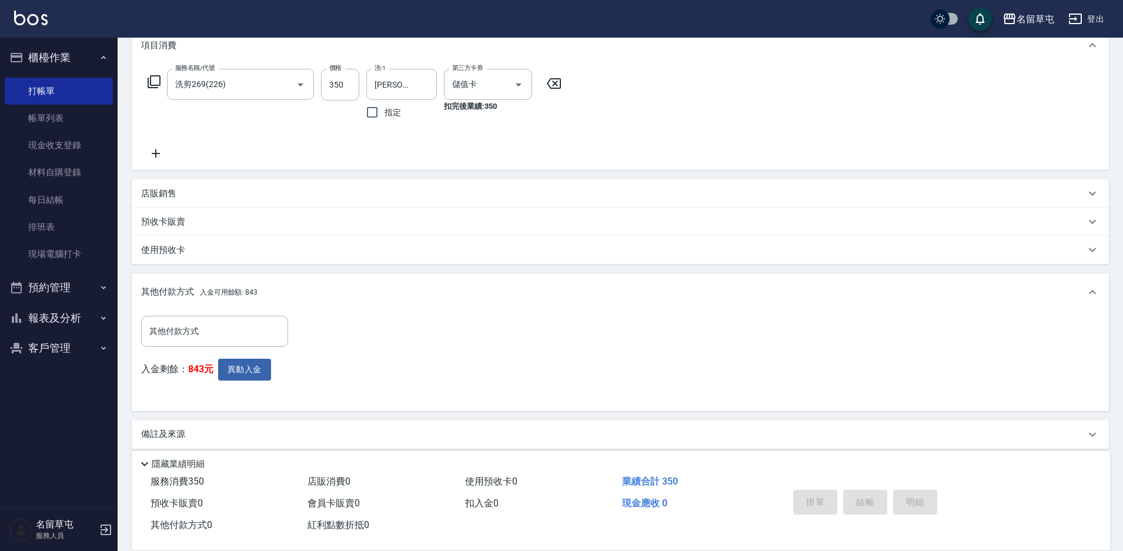
type input "[DATE] 19:09"
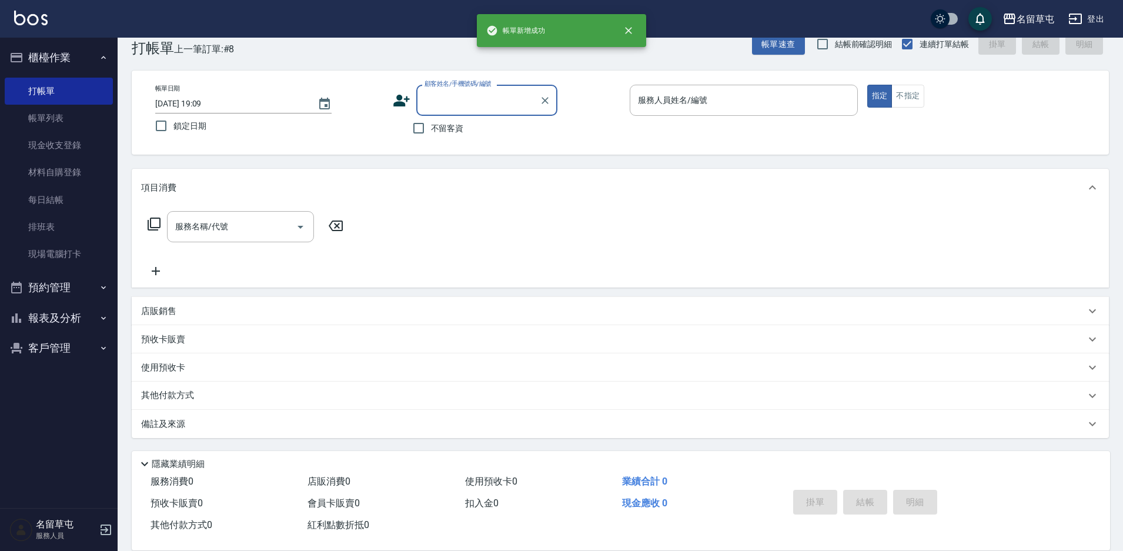
scroll to position [0, 0]
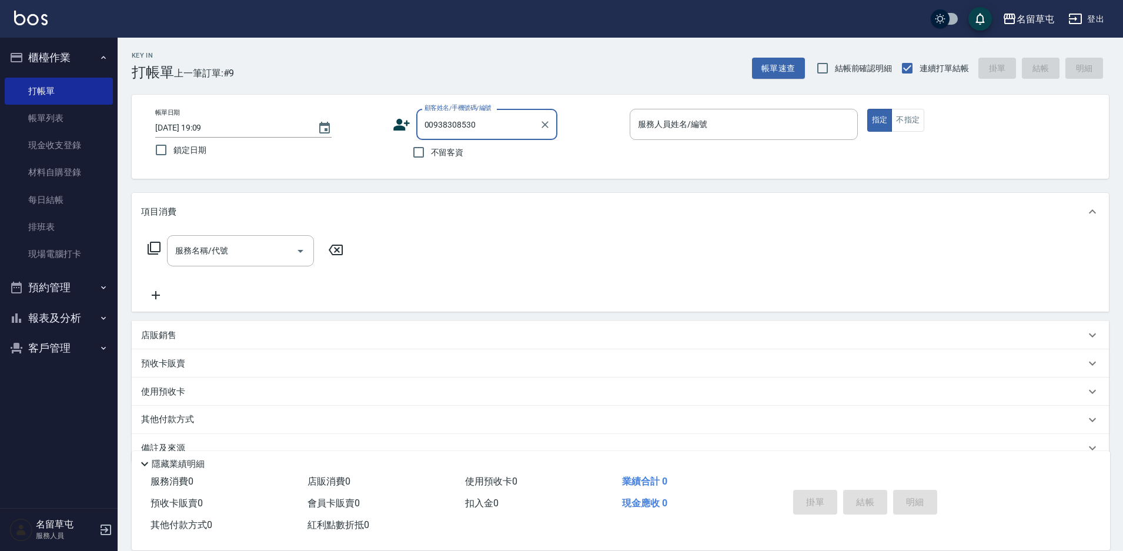
click at [496, 135] on input "00938308530" at bounding box center [477, 124] width 113 height 21
click at [430, 129] on input "00938308530" at bounding box center [477, 124] width 113 height 21
click at [482, 157] on li "[PERSON_NAME]/0938308530/null" at bounding box center [486, 154] width 141 height 19
type input "[PERSON_NAME]/0938308530/null"
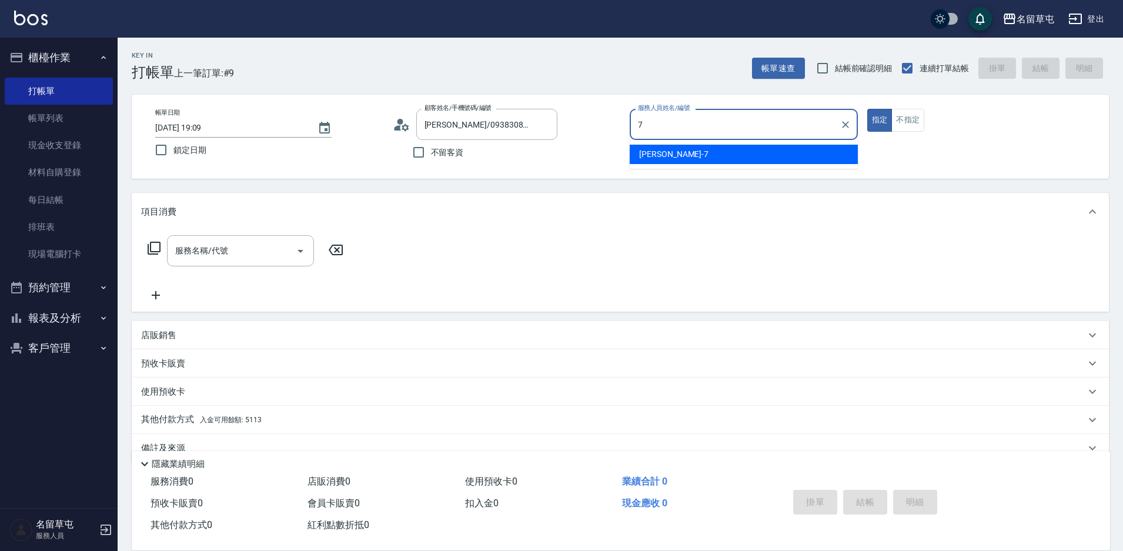
type input "[PERSON_NAME]-7"
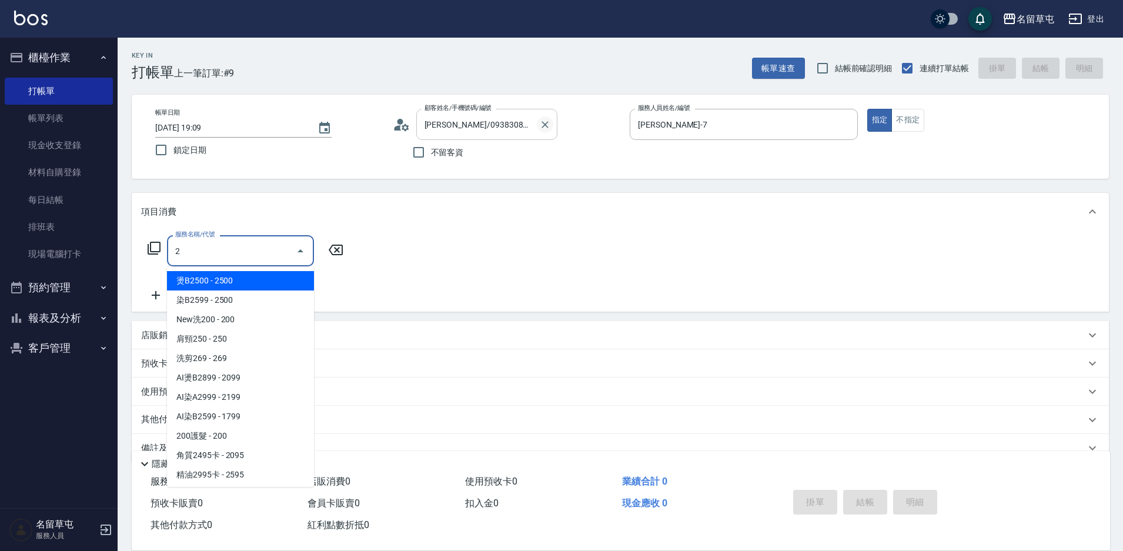
click at [544, 126] on icon "Clear" at bounding box center [545, 125] width 12 height 12
type input "2"
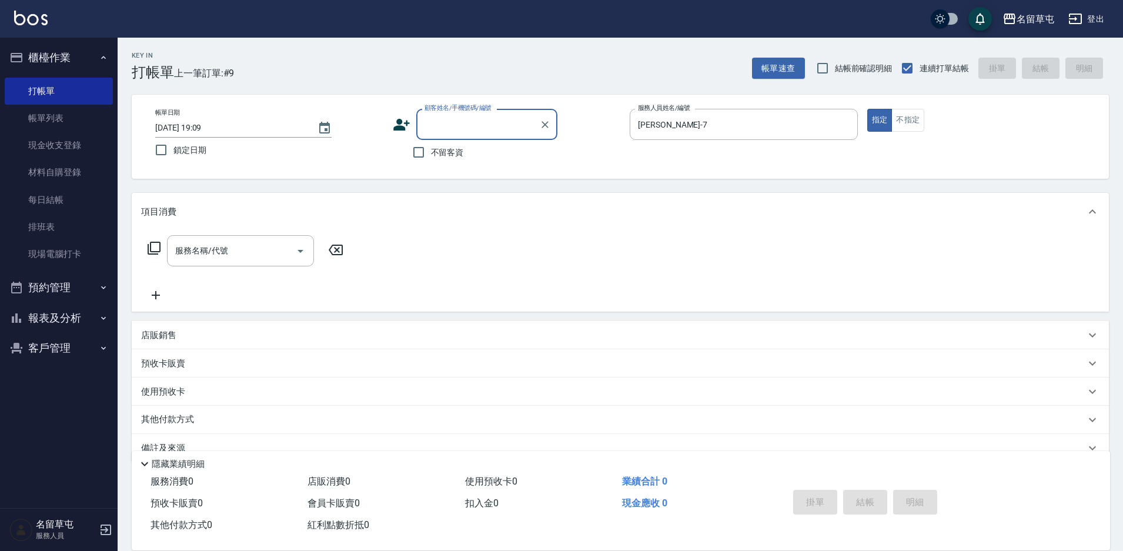
click at [434, 151] on span "不留客資" at bounding box center [447, 152] width 33 height 12
click at [431, 151] on input "不留客資" at bounding box center [418, 152] width 25 height 25
checkbox input "true"
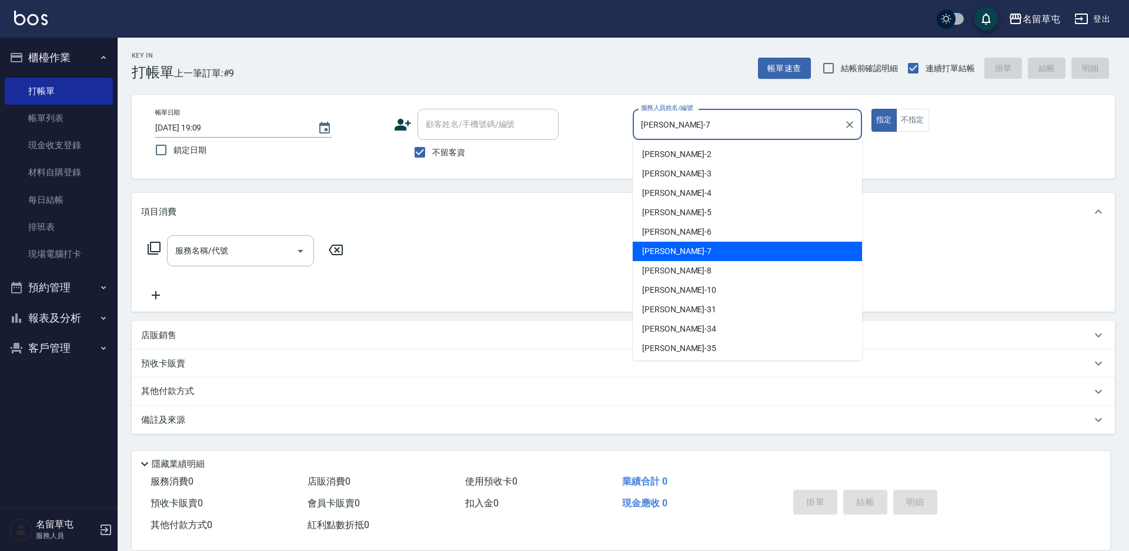
click at [738, 117] on input "[PERSON_NAME]-7" at bounding box center [738, 124] width 201 height 21
drag, startPoint x: 716, startPoint y: 125, endPoint x: 534, endPoint y: 111, distance: 183.3
click at [538, 122] on div "帳單日期 [DATE] 19:09 鎖定日期 顧客姓名/手機號碼/編號 顧客姓名/手機號碼/編號 不留客資 服務人員姓名/編號 [PERSON_NAME]-7…" at bounding box center [623, 137] width 955 height 56
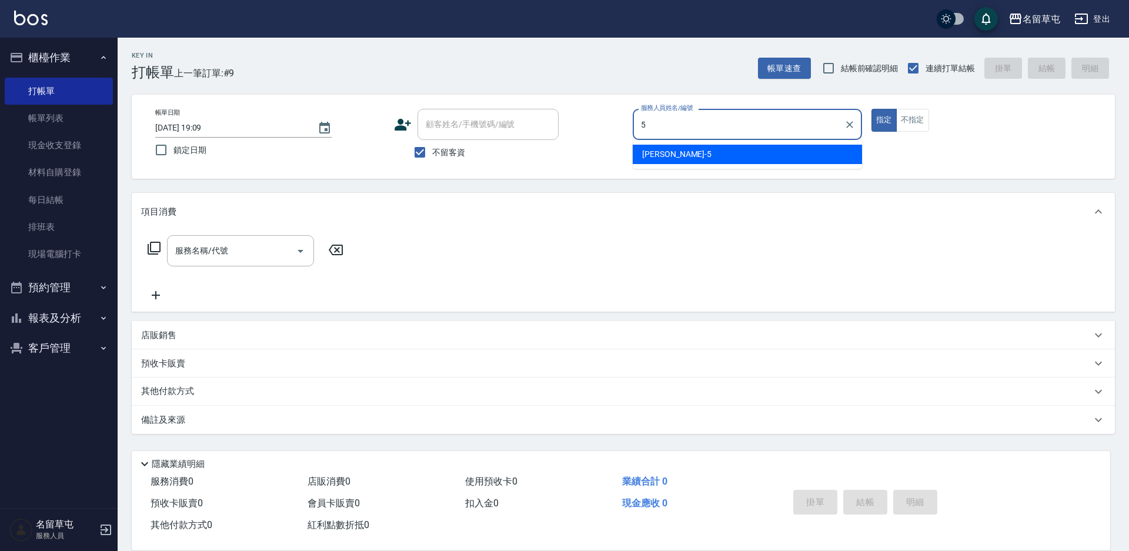
type input "[PERSON_NAME]-5"
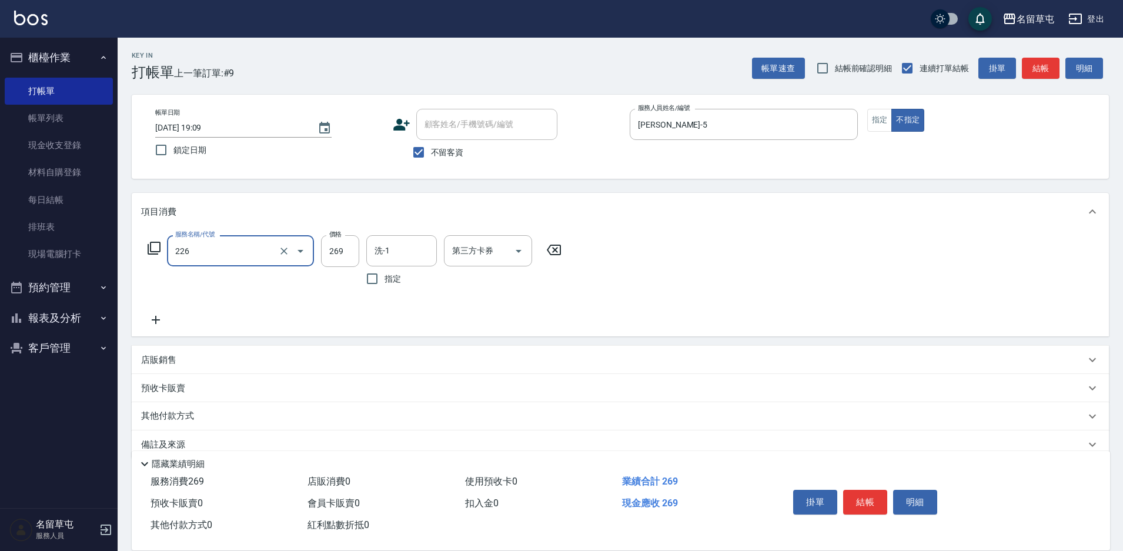
type input "洗剪269(226)"
type input "[PERSON_NAME]-39"
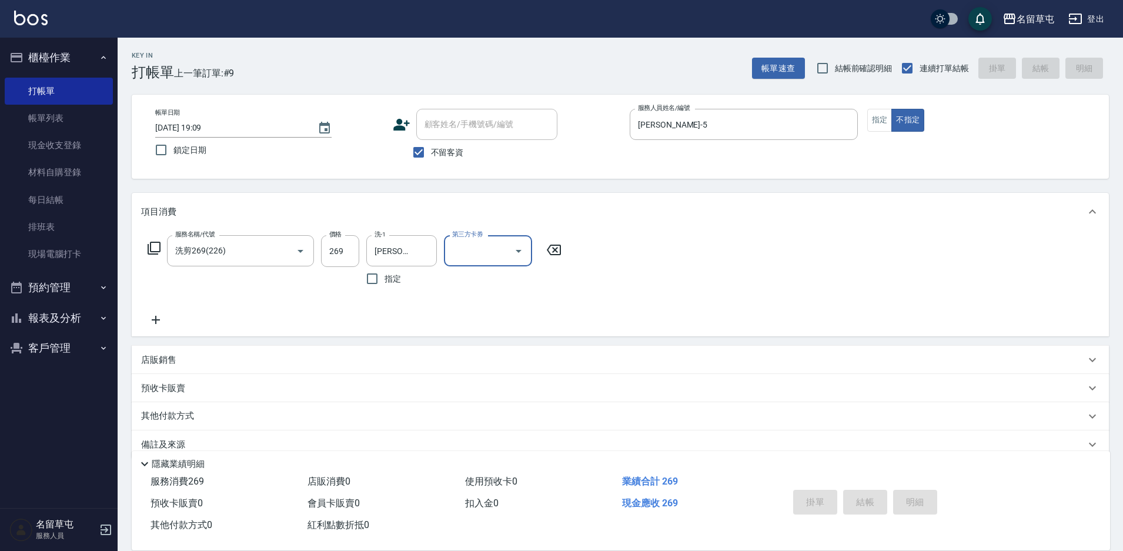
type input "[DATE] 19:10"
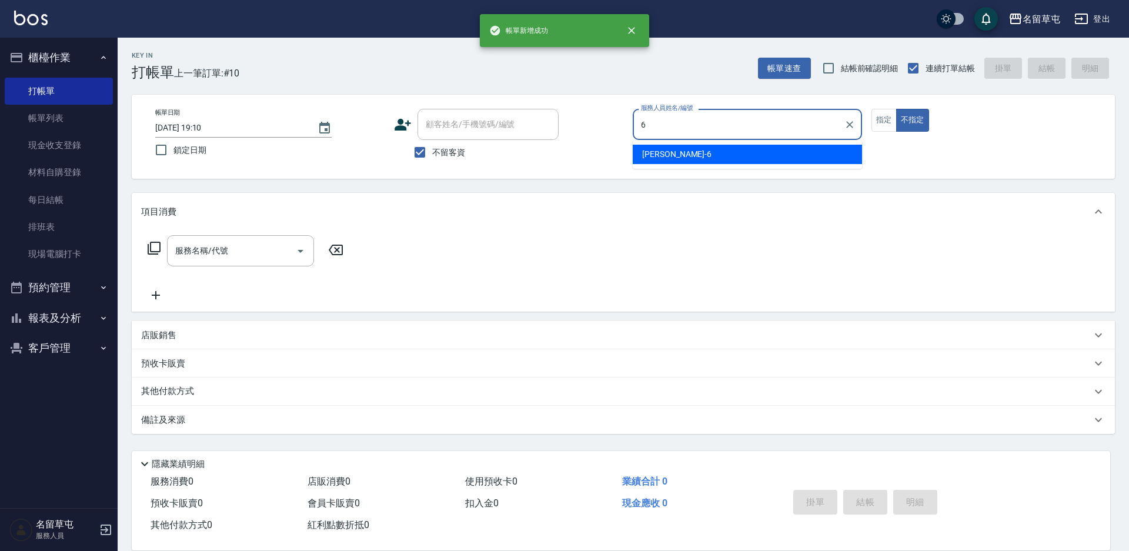
type input "[PERSON_NAME]-6"
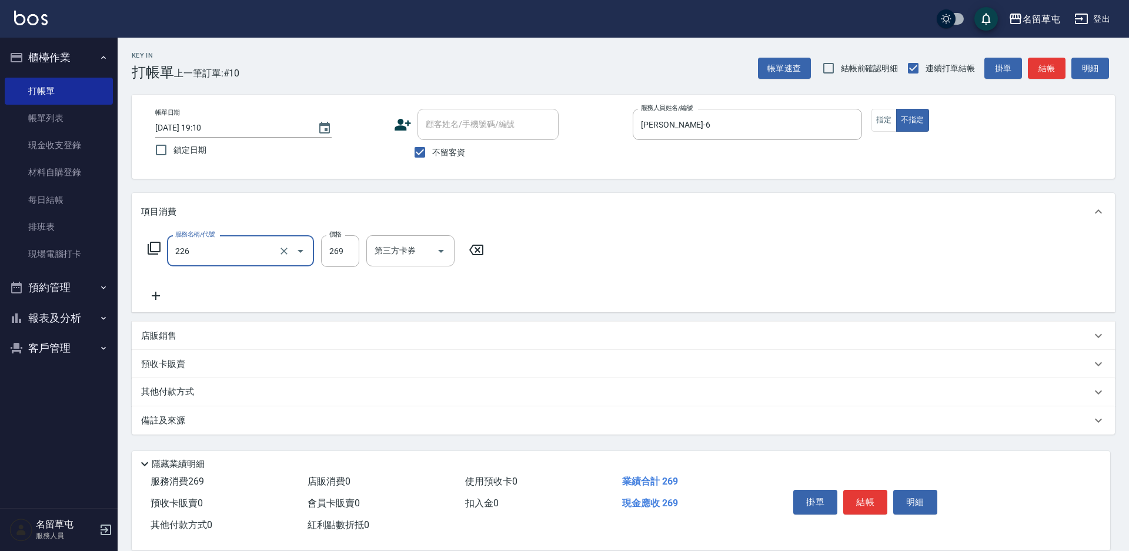
type input "洗剪269(226)"
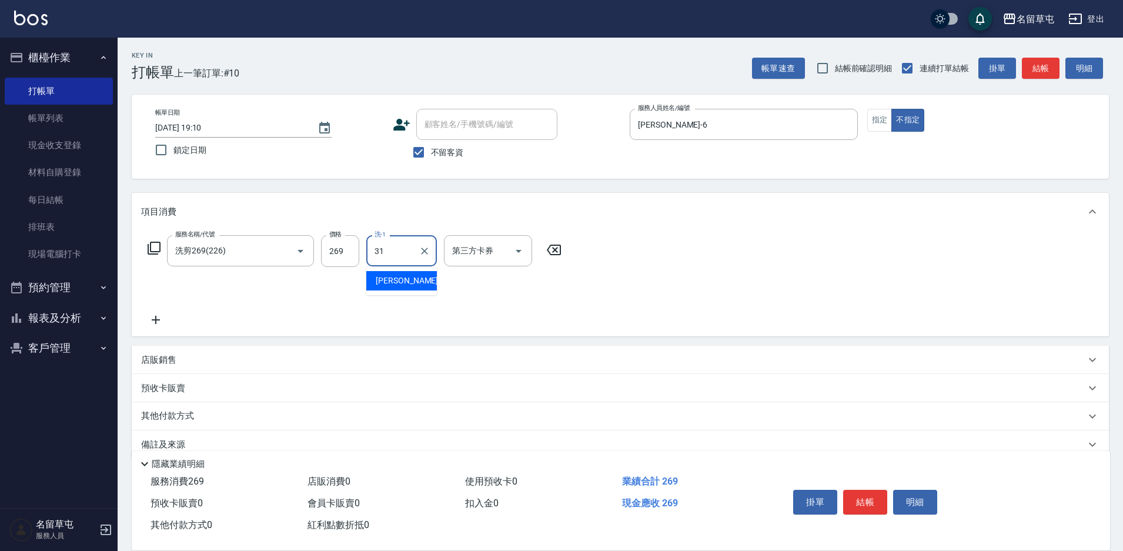
type input "[PERSON_NAME]-31"
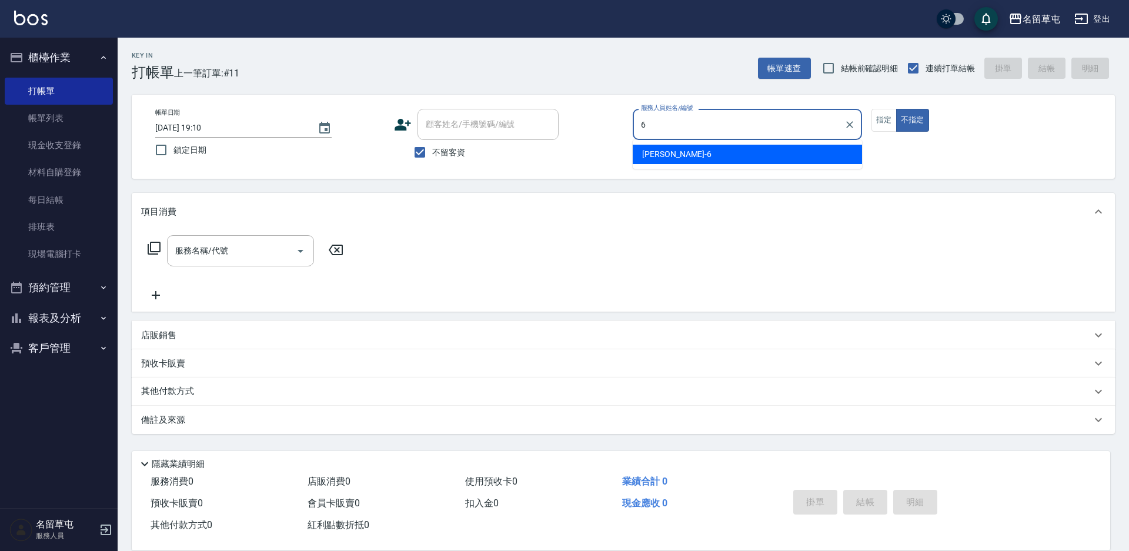
type input "[PERSON_NAME]-6"
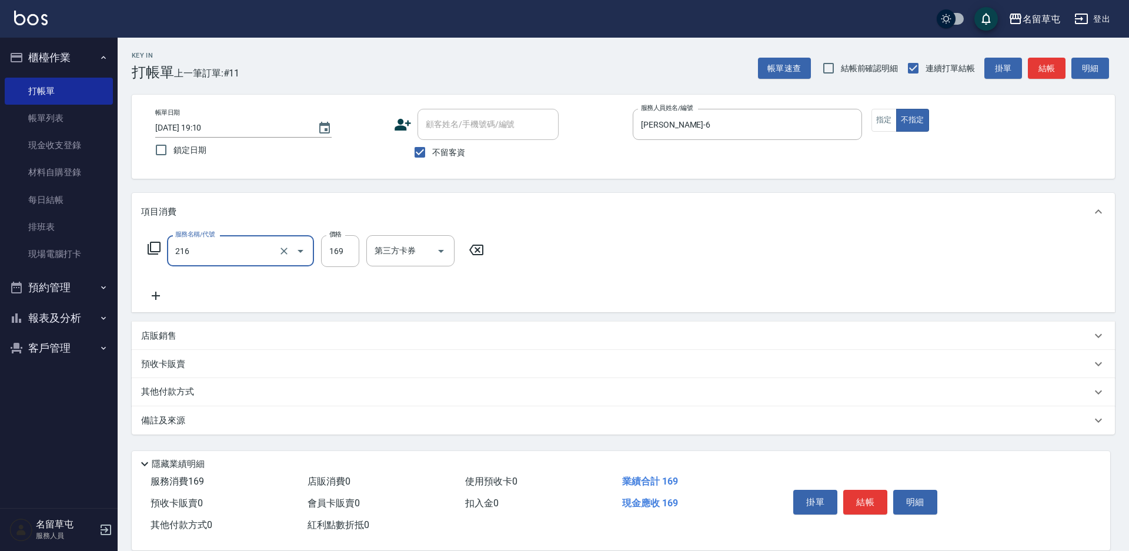
type input "剪髮169(216)"
type input "50"
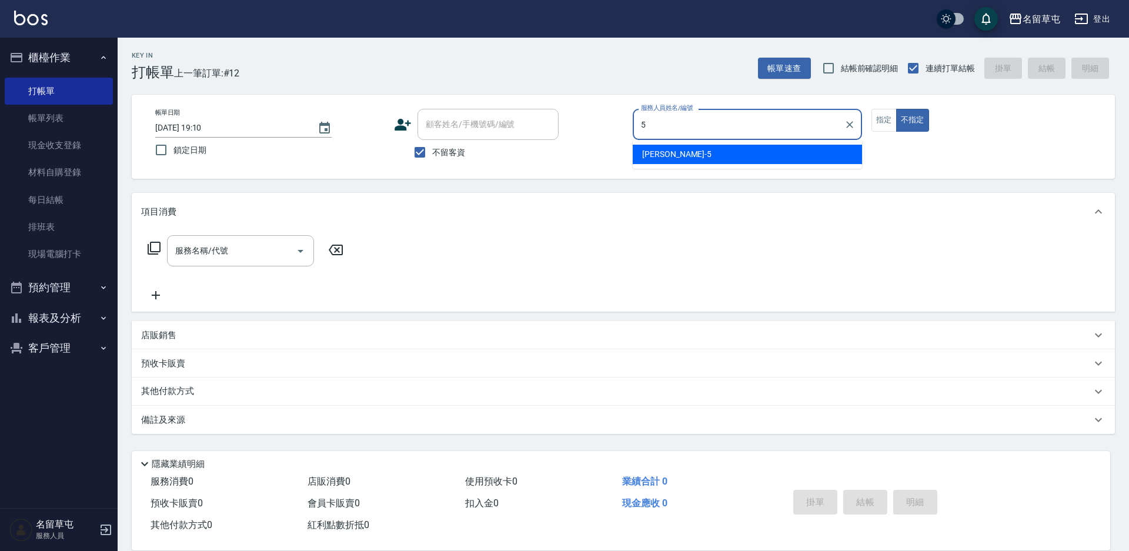
type input "[PERSON_NAME]-5"
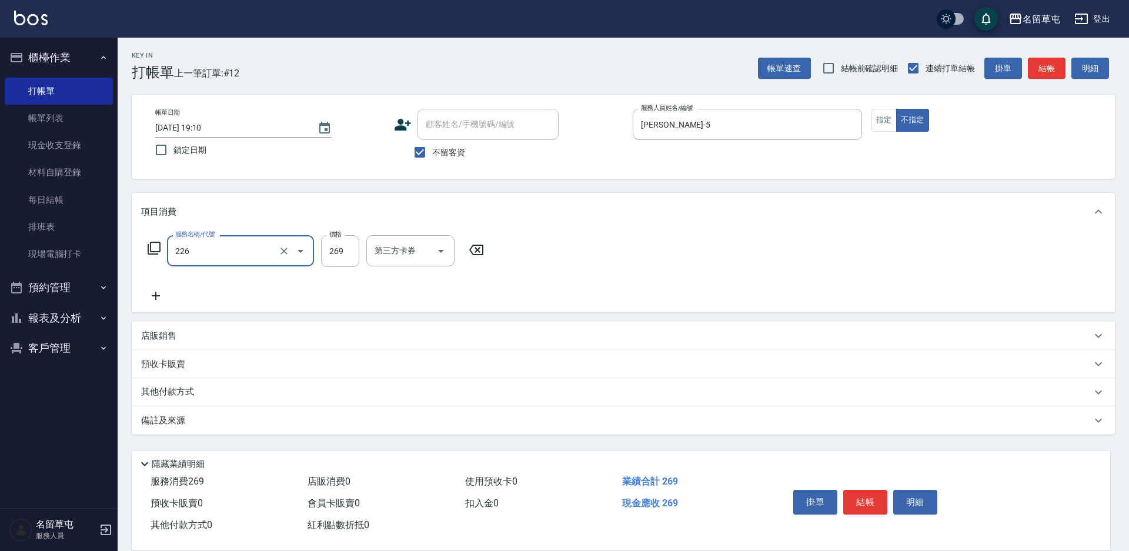
type input "洗剪269(226)"
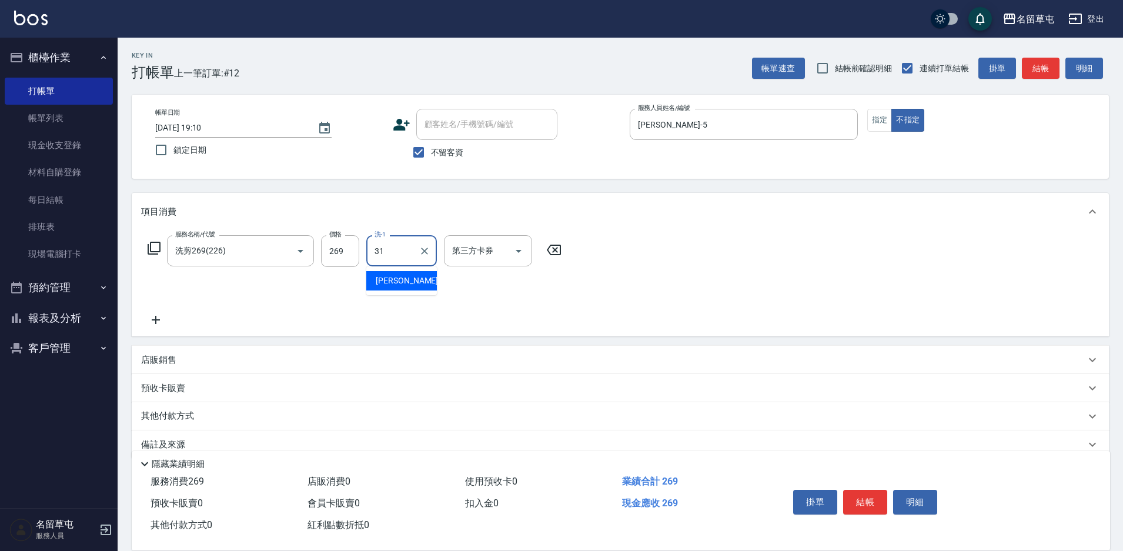
type input "[PERSON_NAME]-31"
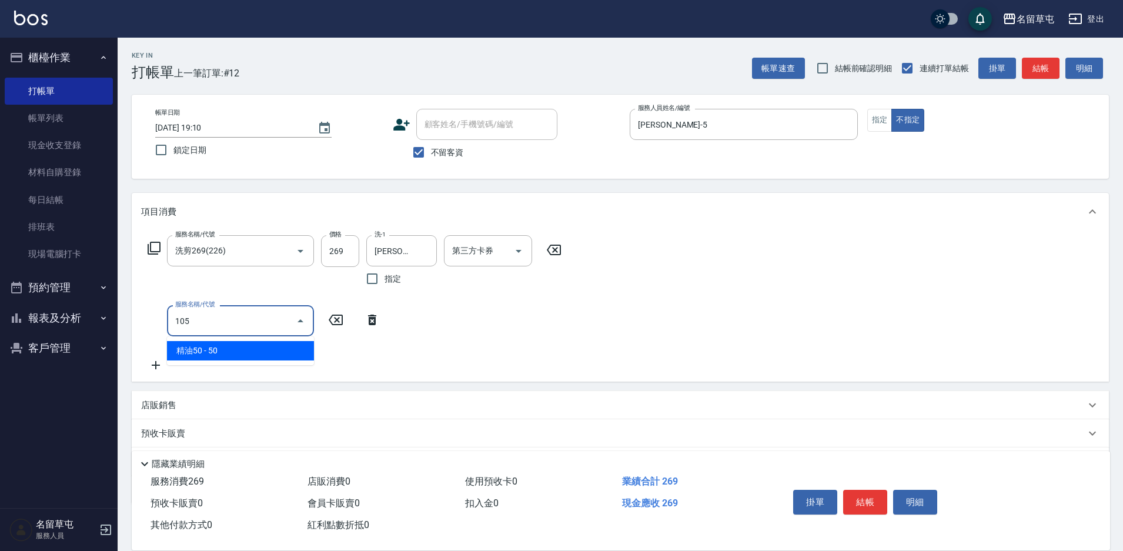
type input "精油50(105)"
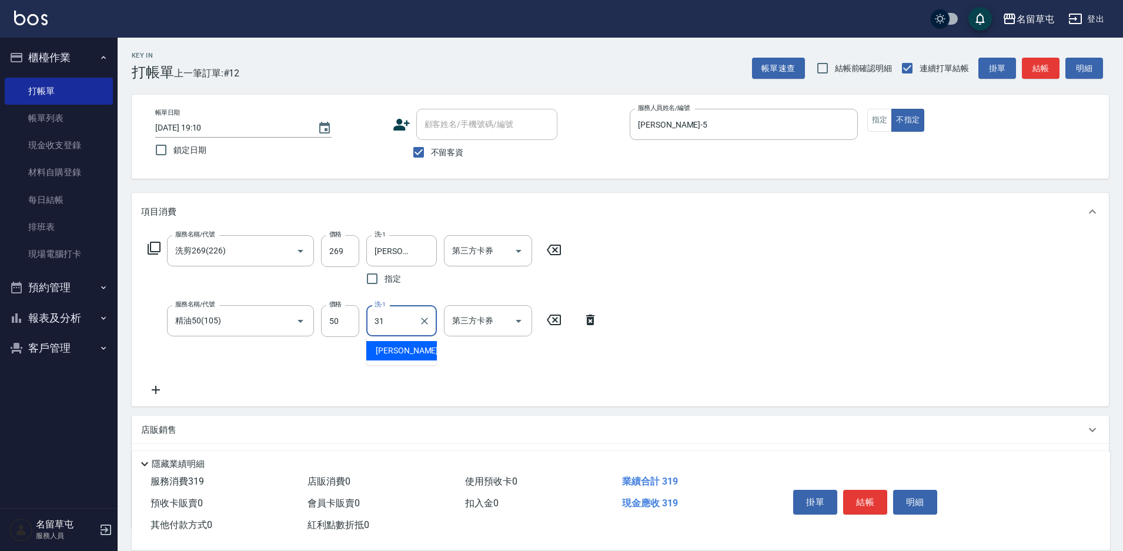
type input "[PERSON_NAME]-31"
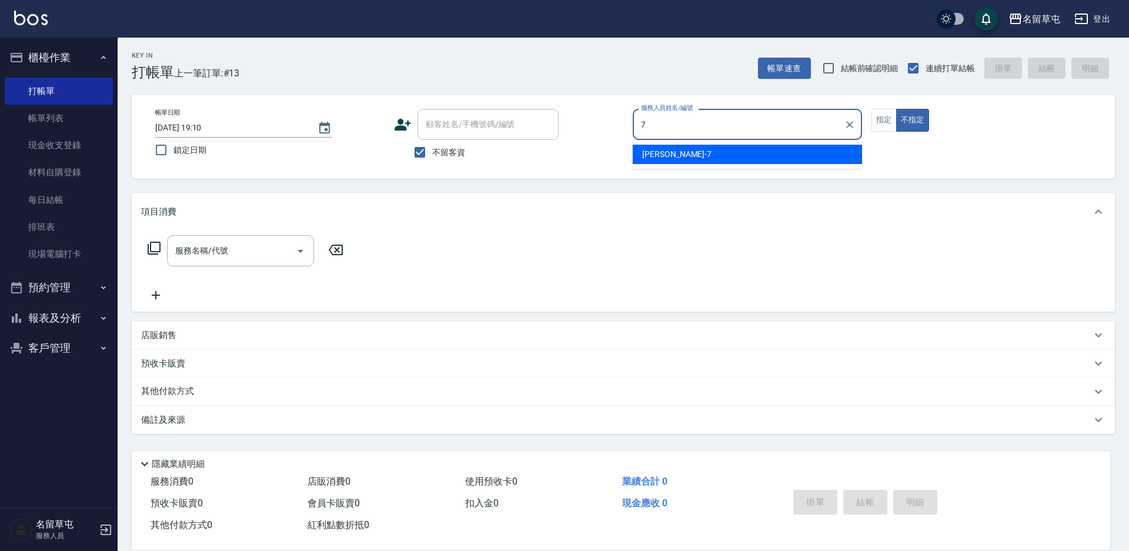
type input "[PERSON_NAME]-7"
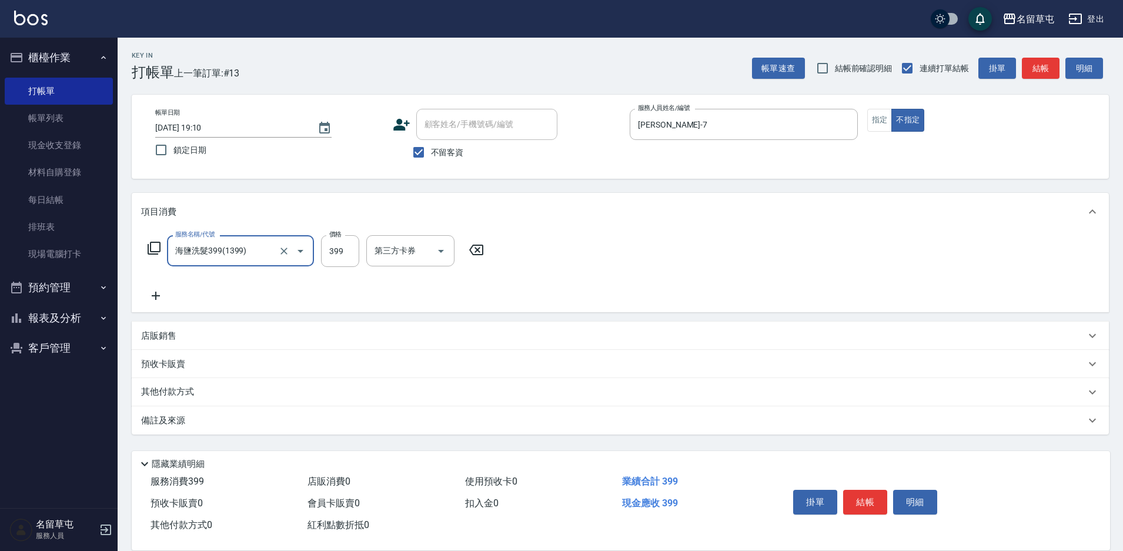
type input "海鹽洗髮399(1399)"
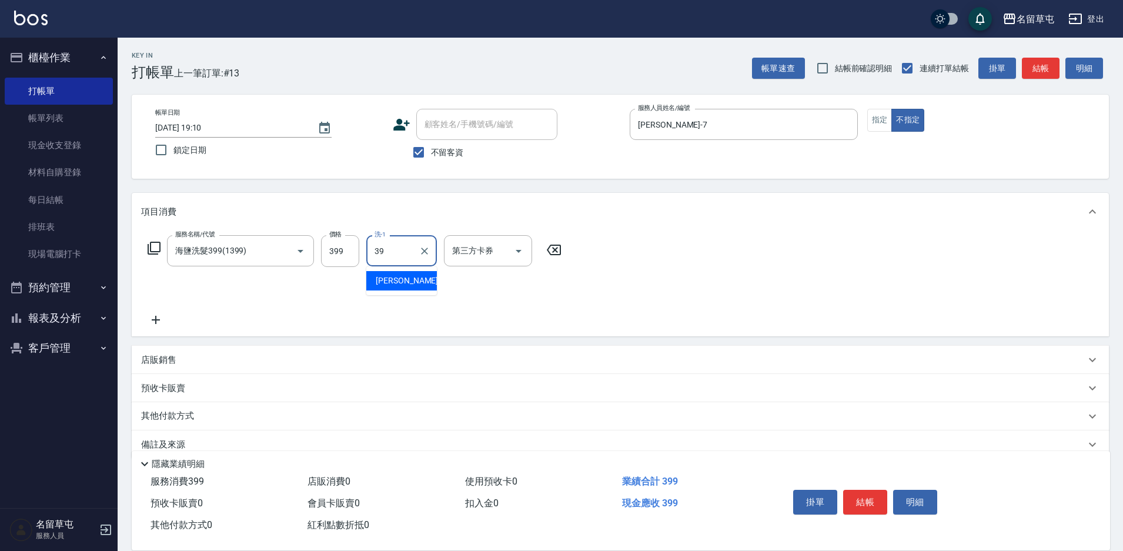
type input "[PERSON_NAME]-39"
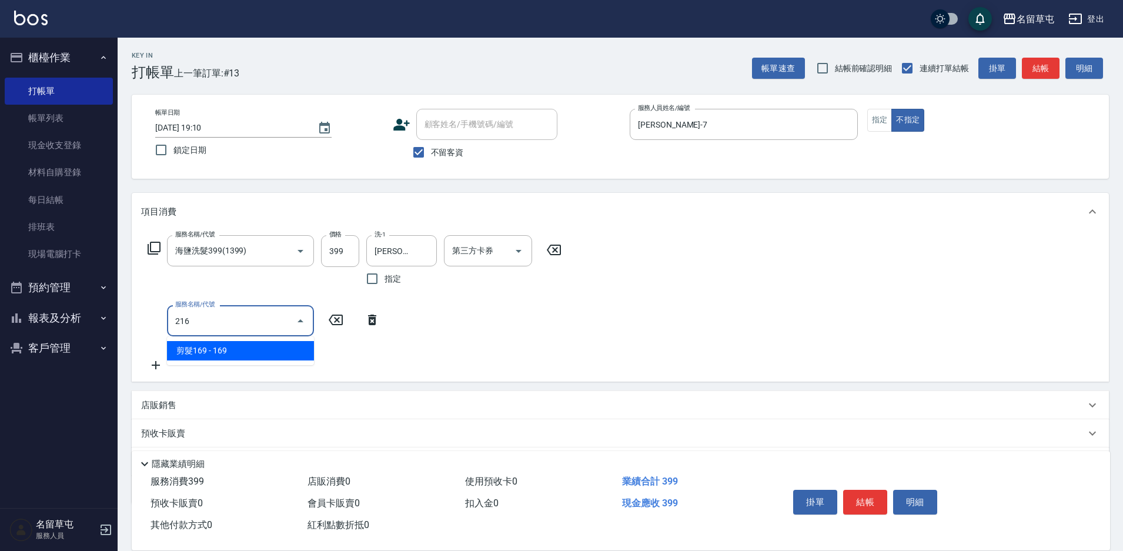
type input "剪髮169(216)"
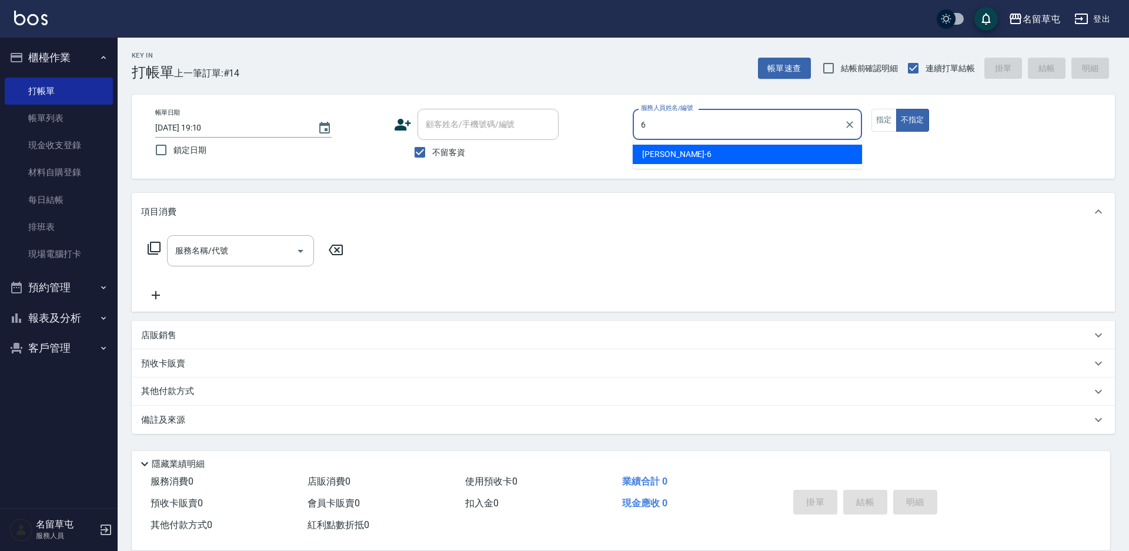
type input "[PERSON_NAME]-6"
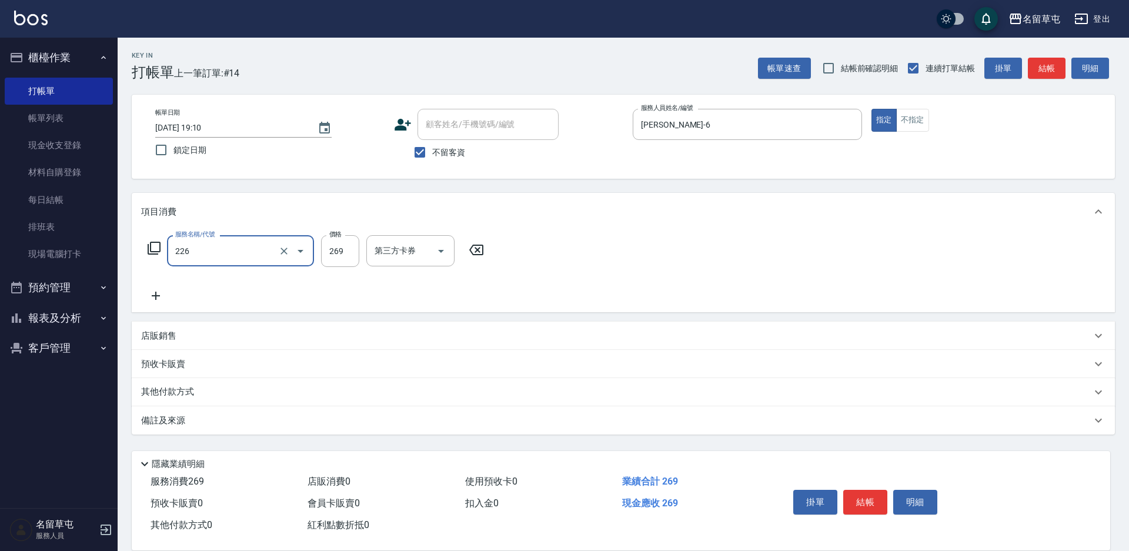
type input "洗剪269(226)"
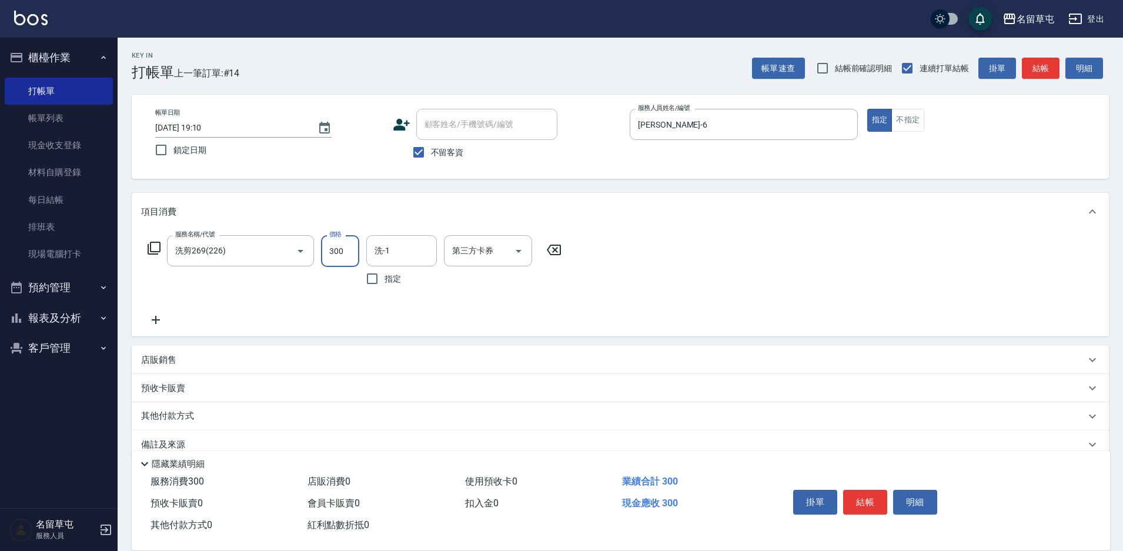
type input "300"
type input "[PERSON_NAME]-39"
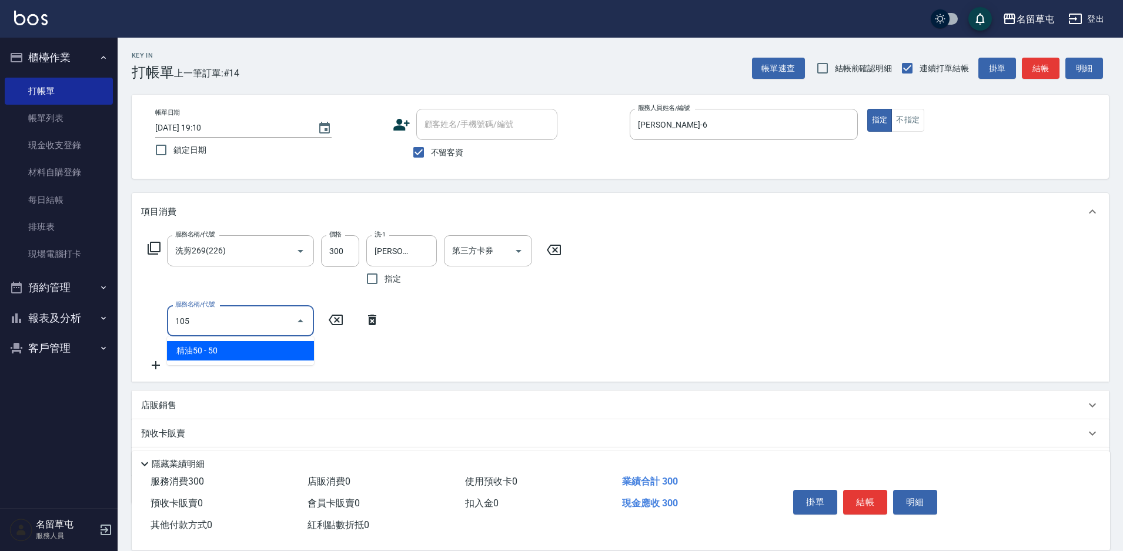
type input "精油50(105)"
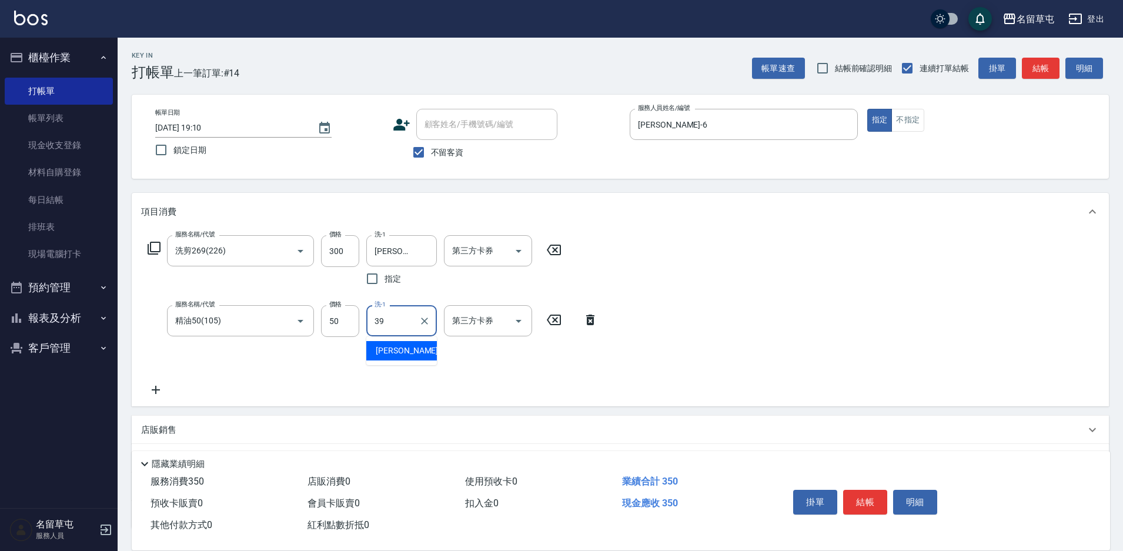
type input "[PERSON_NAME]-39"
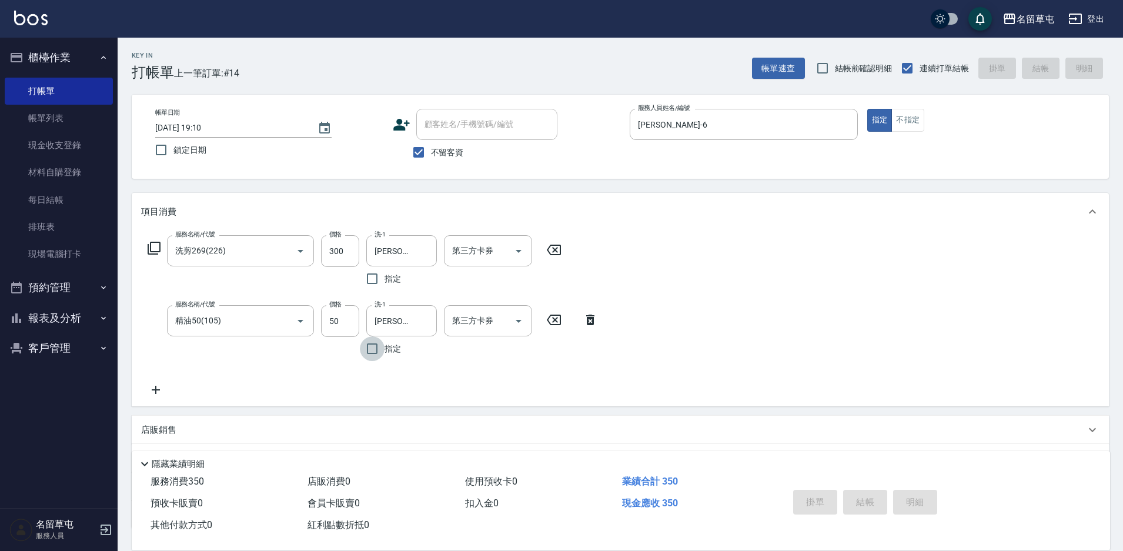
type input "[DATE] 19:11"
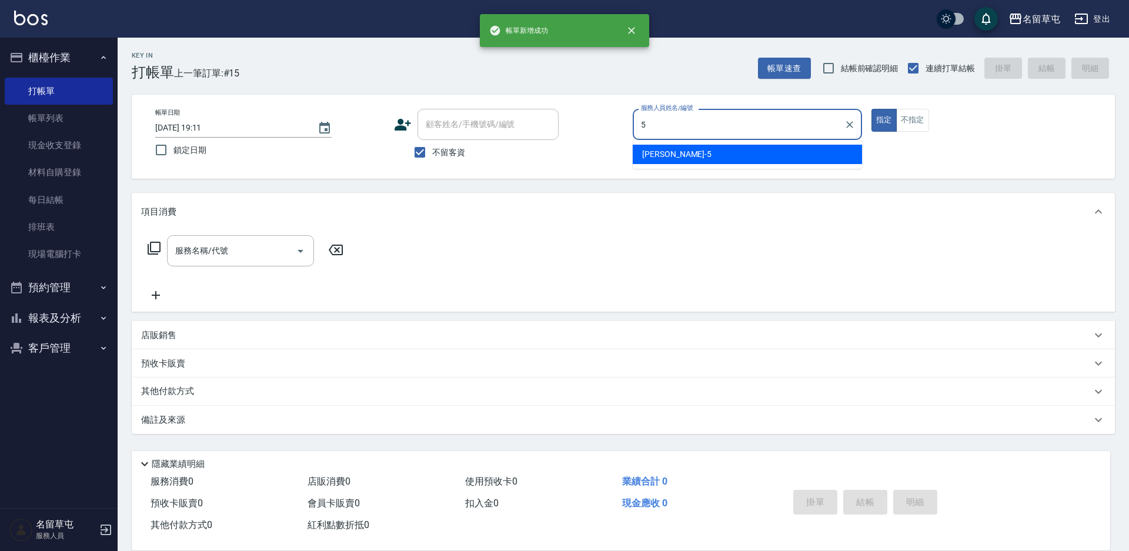
type input "[PERSON_NAME]-5"
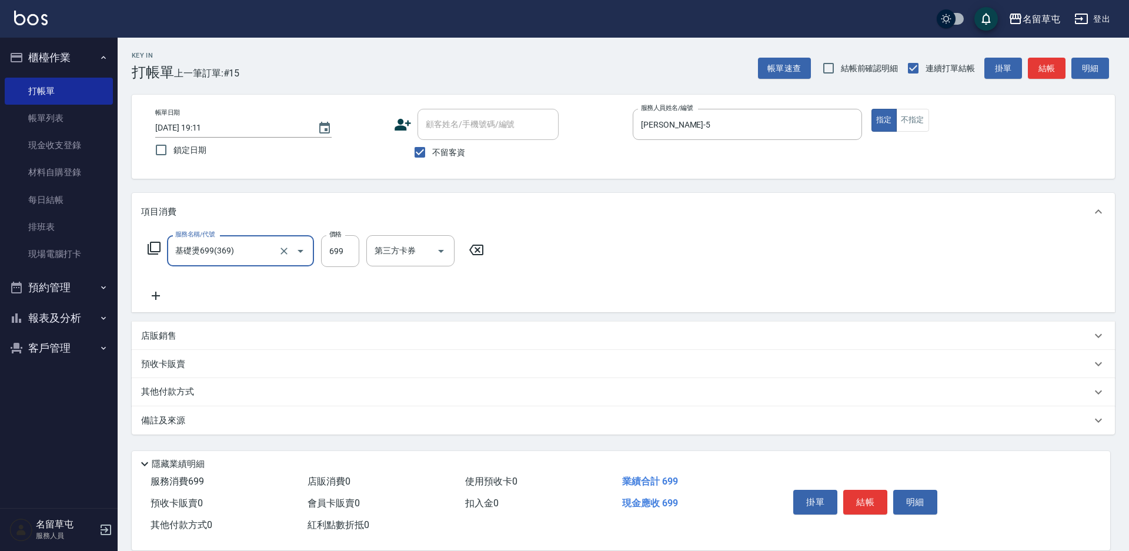
type input "基礎燙699(369)"
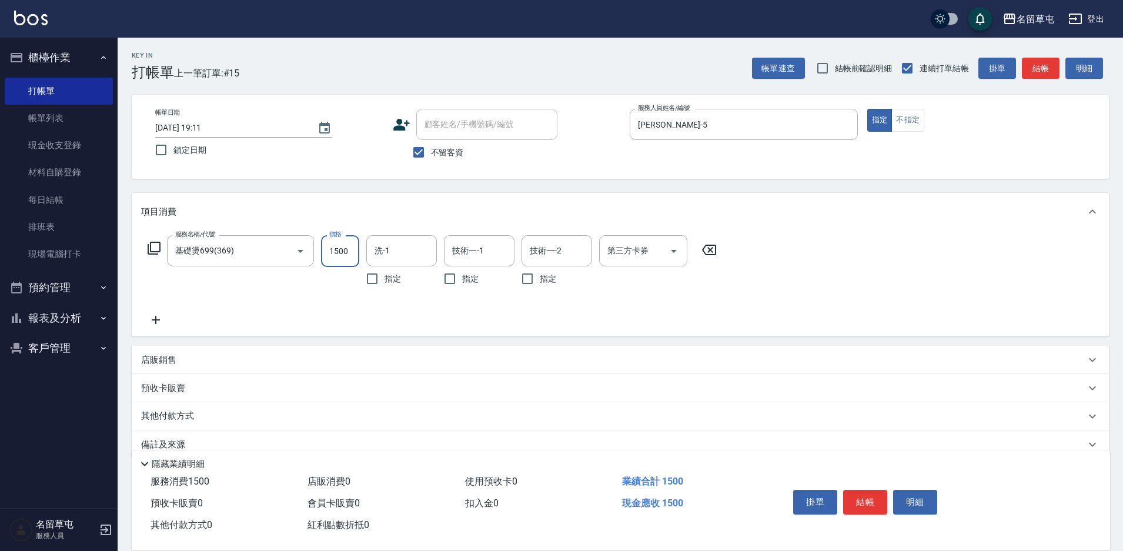
type input "1500"
type input "[PERSON_NAME]-31"
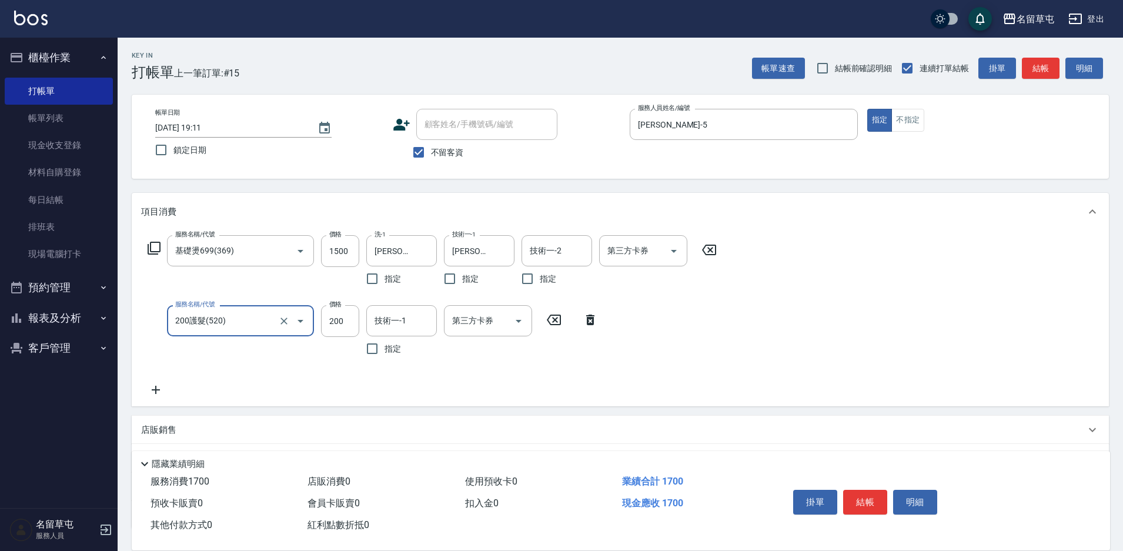
type input "200護髮(520)"
type input "[PERSON_NAME]-31"
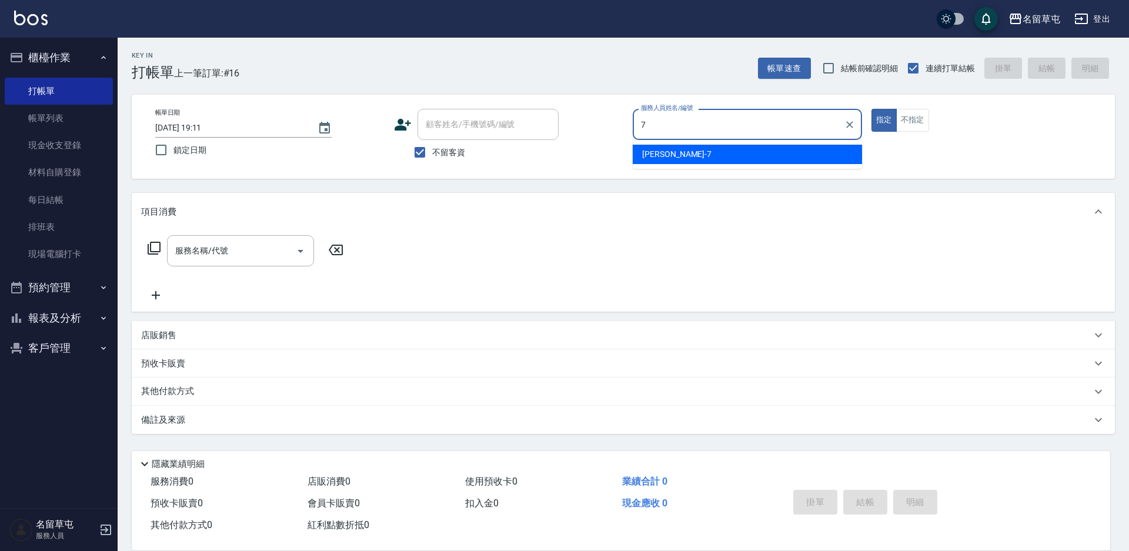
type input "[PERSON_NAME]-7"
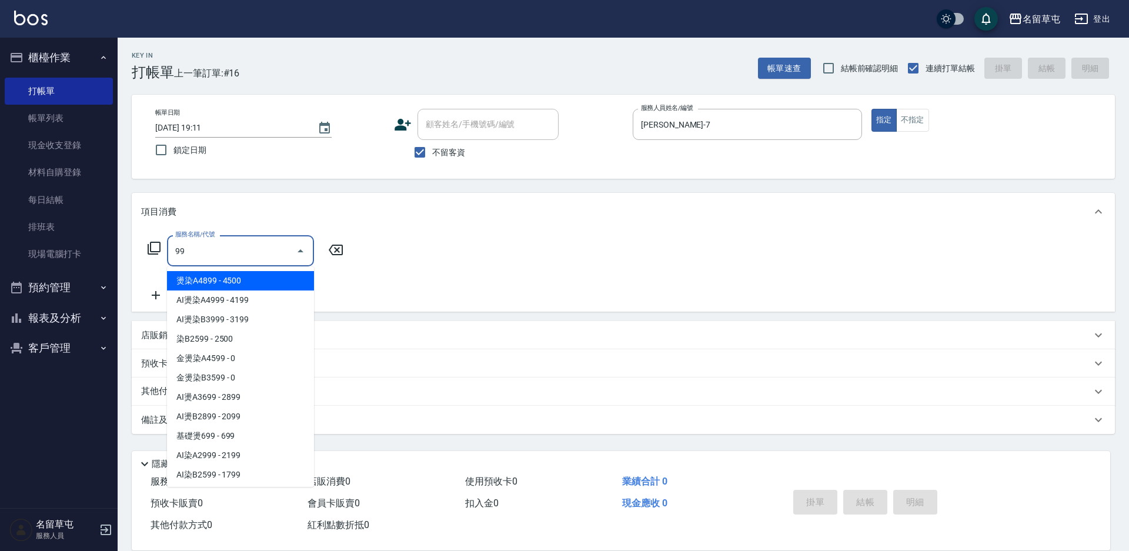
type input "9"
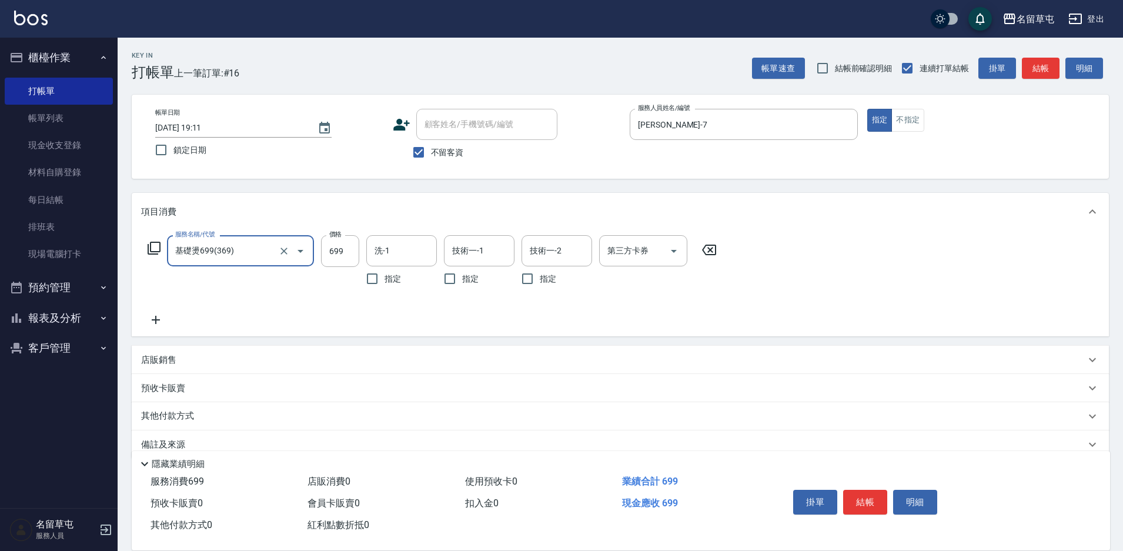
type input "基礎燙699(369)"
type input "1000"
type input "[PERSON_NAME]-39"
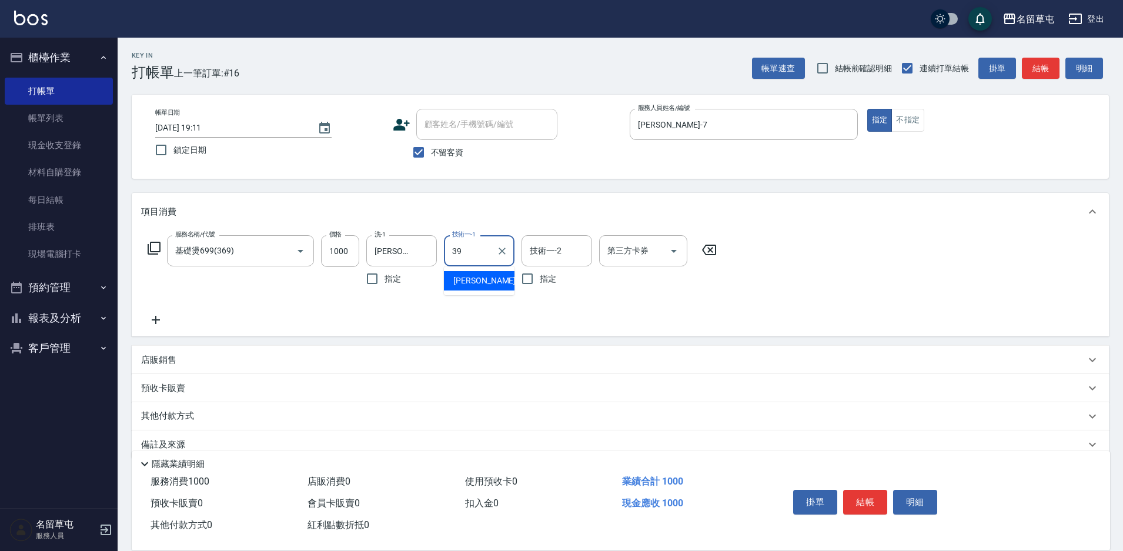
type input "[PERSON_NAME]-39"
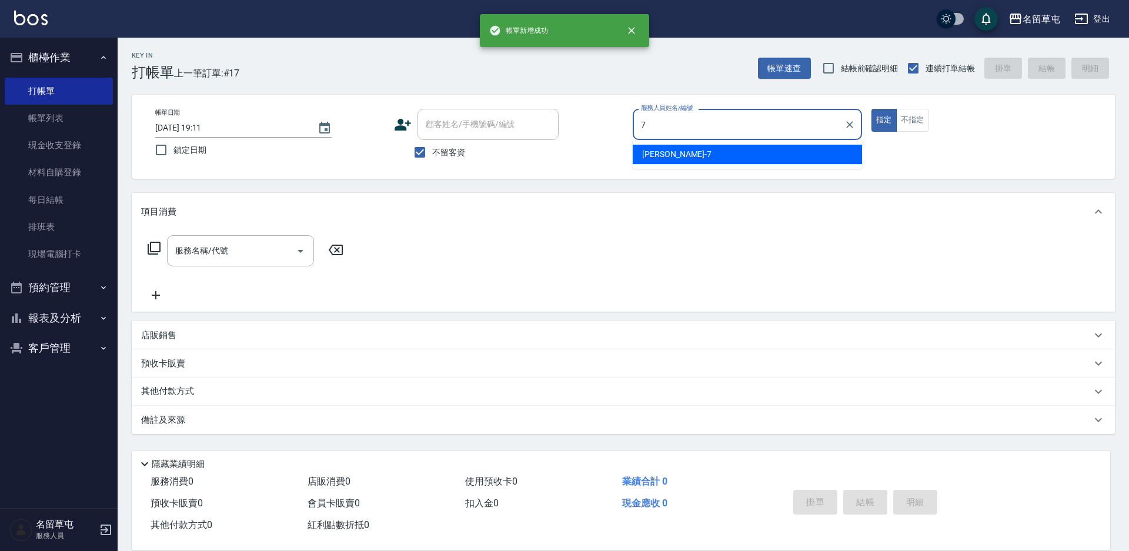
type input "[PERSON_NAME]-7"
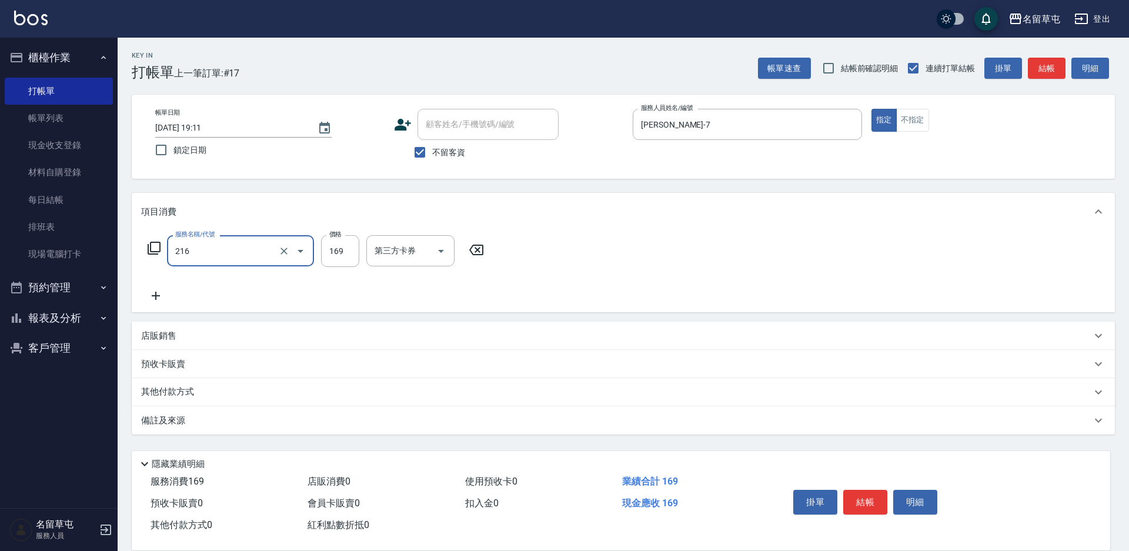
type input "剪髮169(216)"
type input "25"
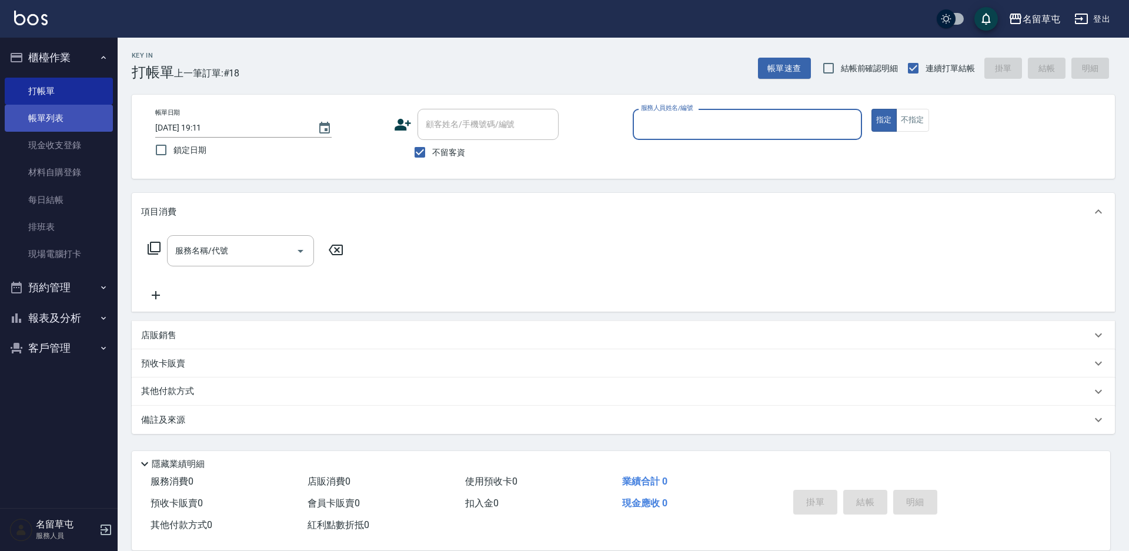
click at [41, 115] on link "帳單列表" at bounding box center [59, 118] width 108 height 27
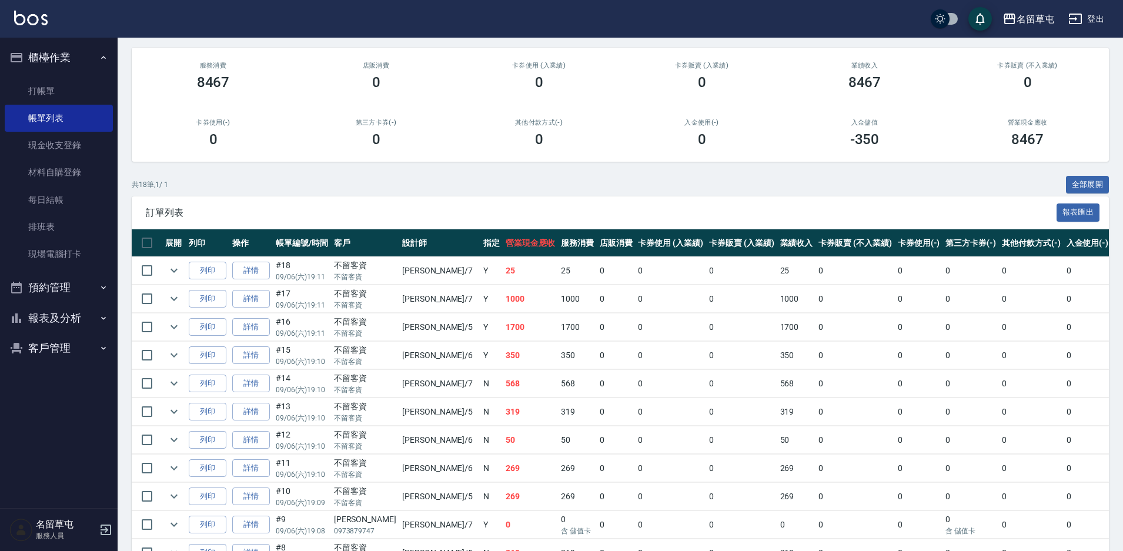
scroll to position [118, 0]
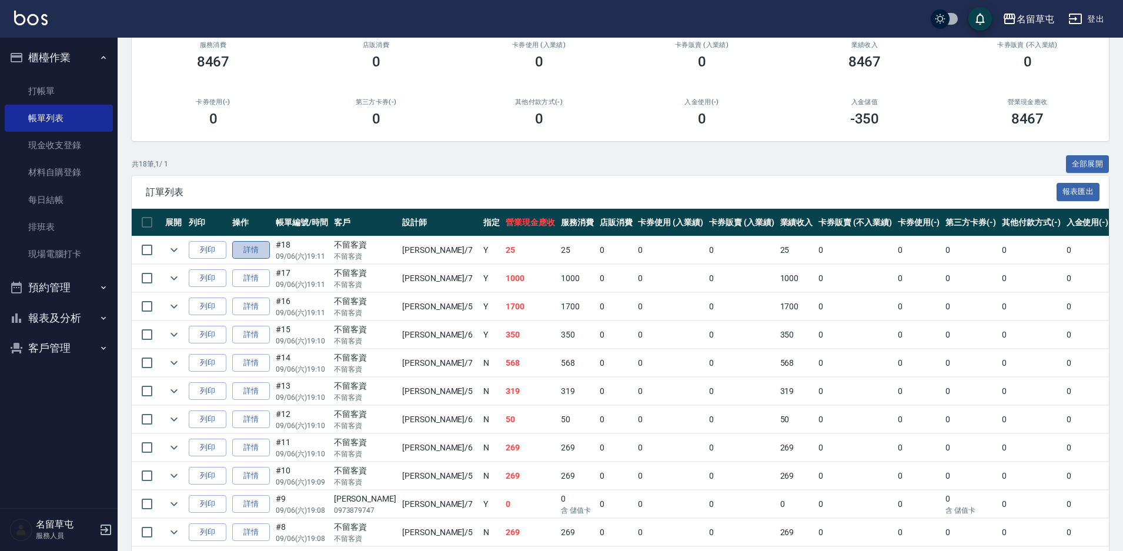
click at [257, 250] on link "詳情" at bounding box center [251, 250] width 38 height 18
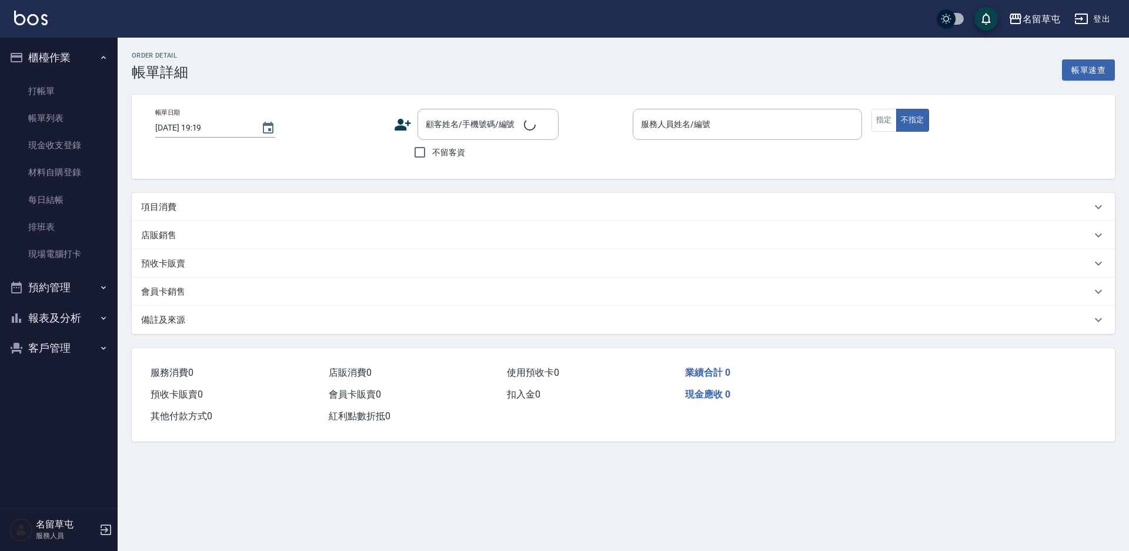
type input "[DATE] 19:11"
checkbox input "true"
type input "[PERSON_NAME]-7"
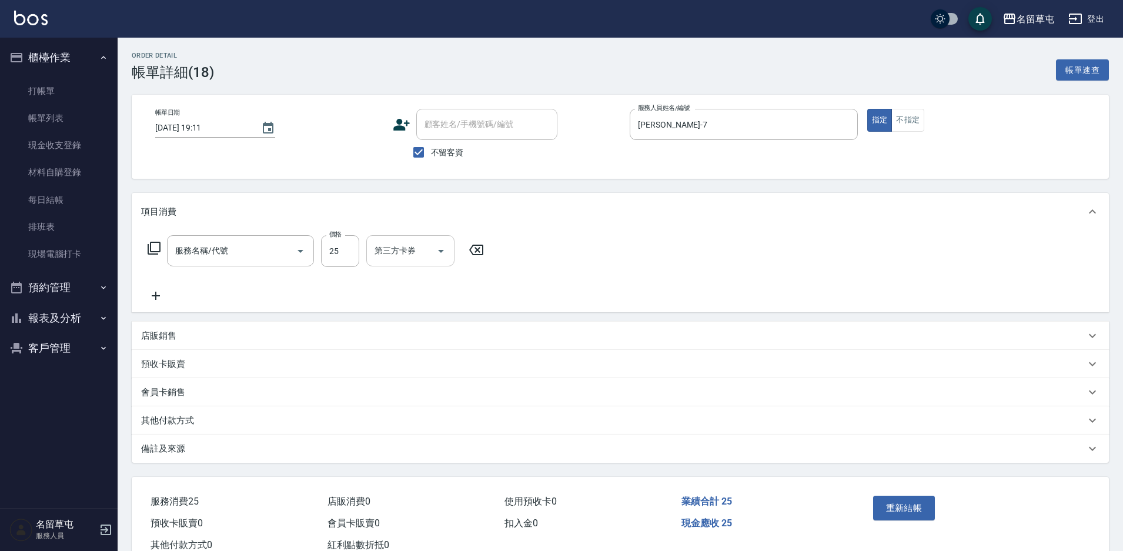
type input "剪髮169(216)"
click at [350, 253] on input "25" at bounding box center [340, 251] width 38 height 32
type input "250"
click at [893, 507] on button "重新結帳" at bounding box center [904, 507] width 62 height 25
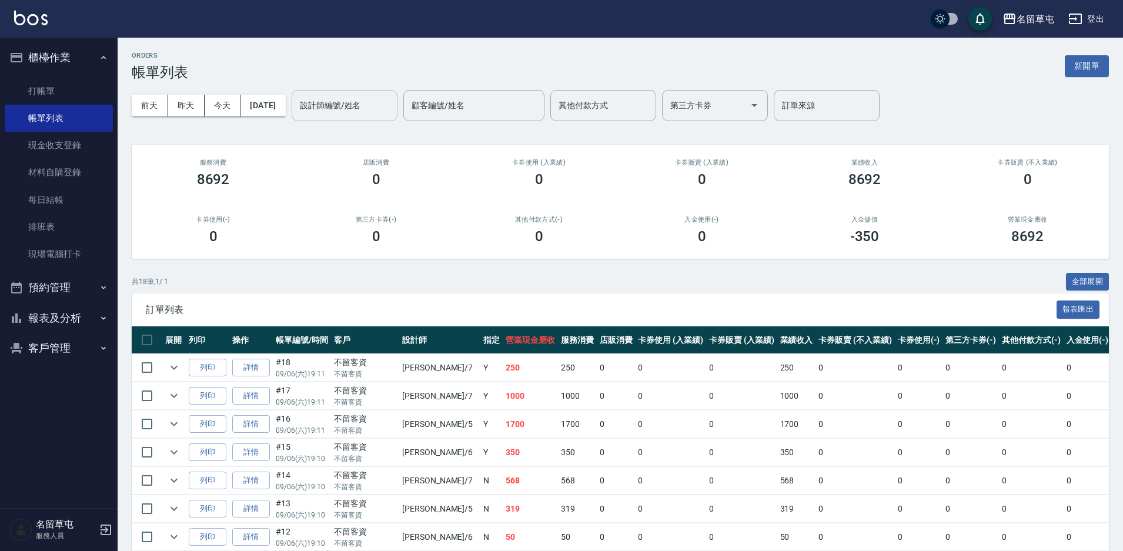
click at [357, 101] on input "設計師編號/姓名" at bounding box center [344, 105] width 95 height 21
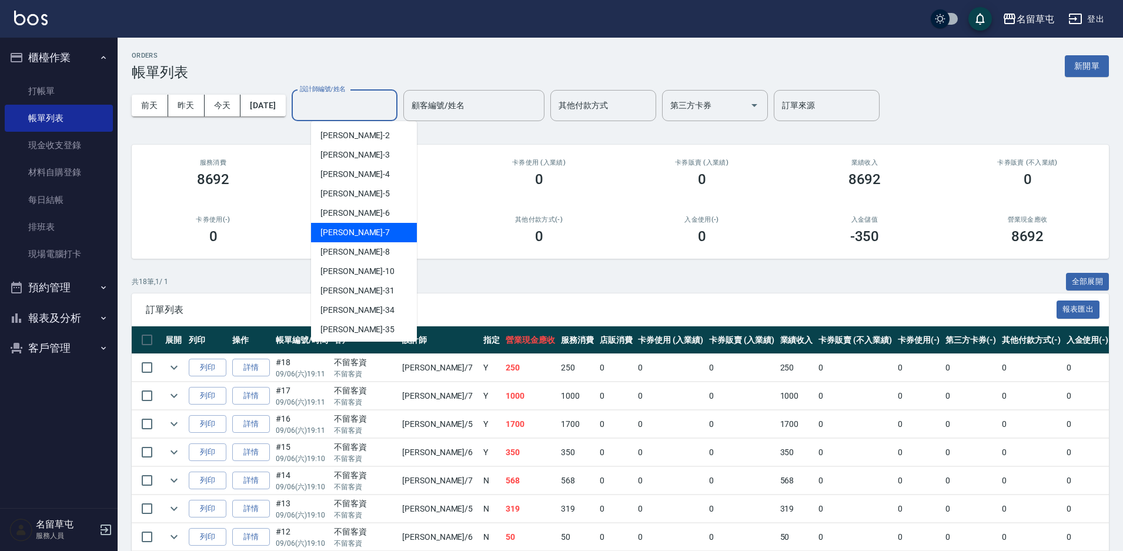
click at [328, 226] on div "[PERSON_NAME]-7" at bounding box center [364, 232] width 106 height 19
type input "[PERSON_NAME]-7"
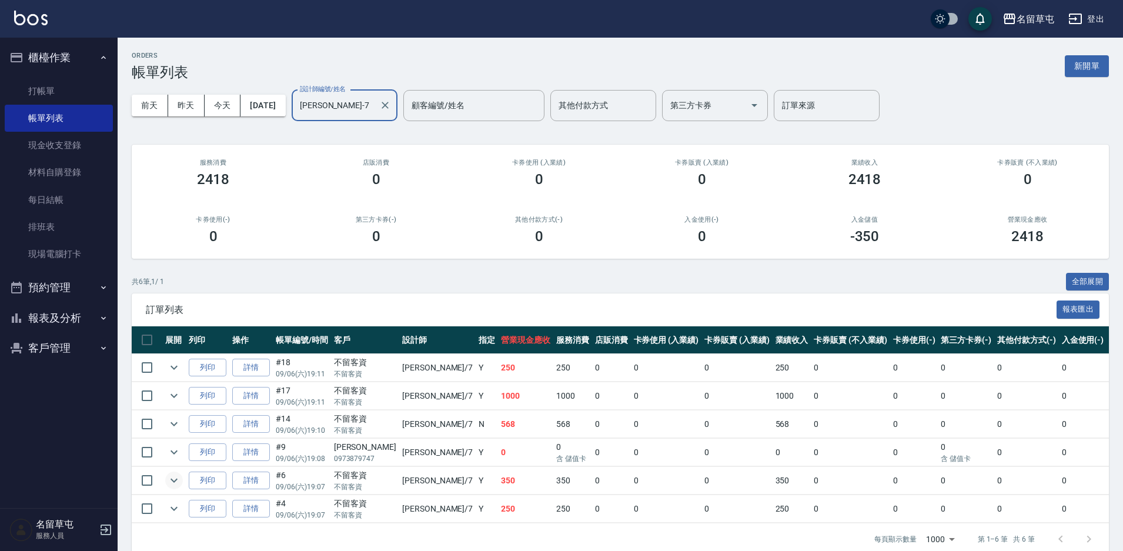
click at [174, 479] on icon "expand row" at bounding box center [174, 480] width 14 height 14
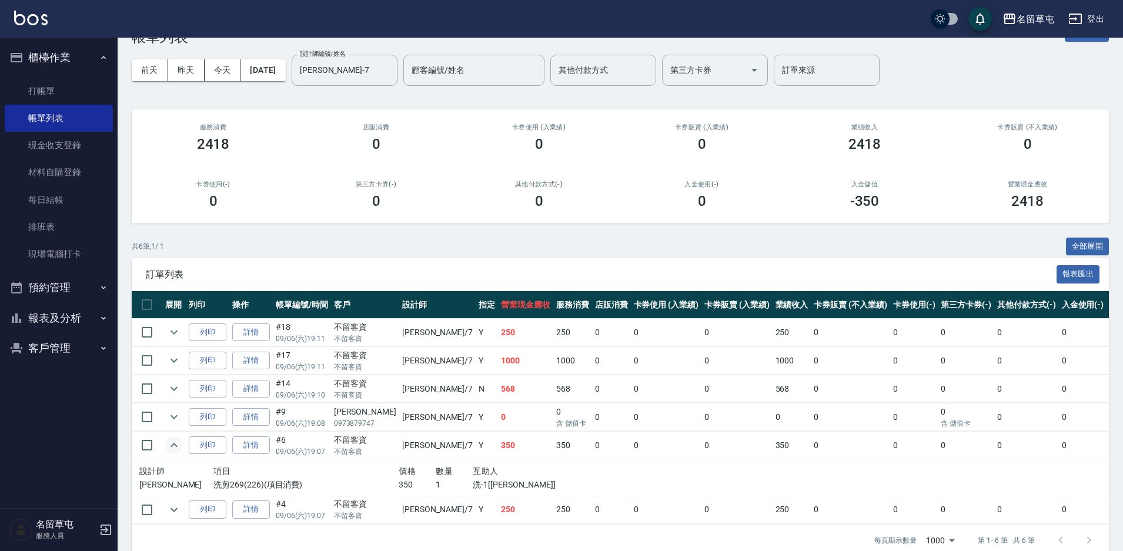
scroll to position [55, 0]
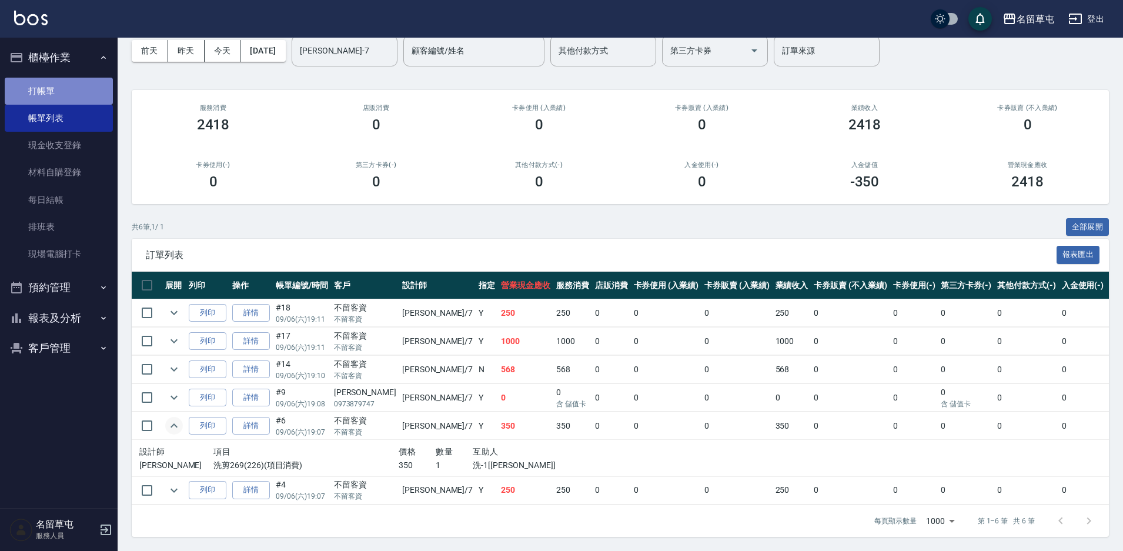
click at [52, 96] on link "打帳單" at bounding box center [59, 91] width 108 height 27
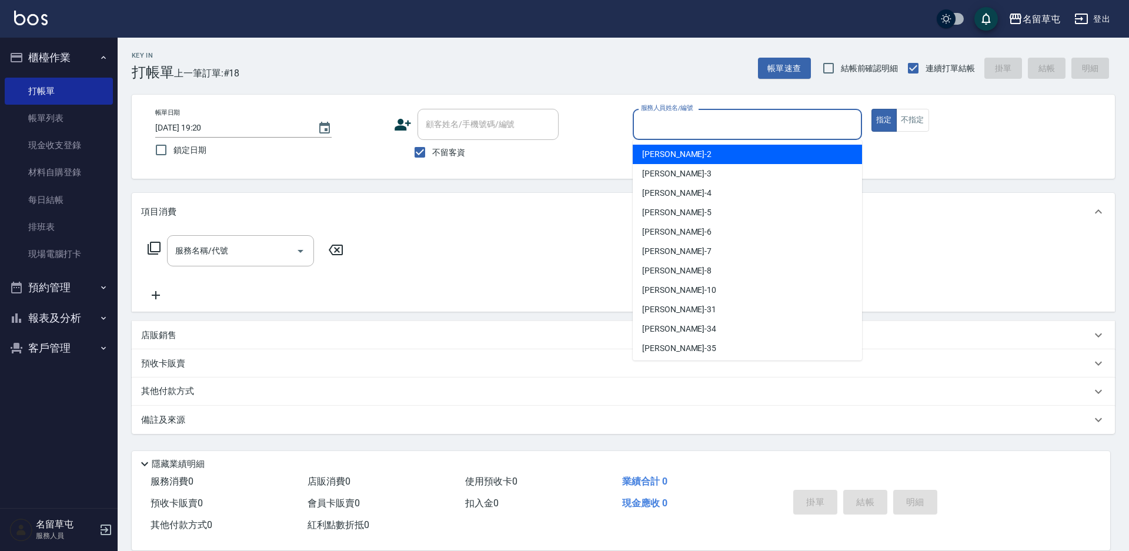
click at [663, 119] on input "服務人員姓名/編號" at bounding box center [747, 124] width 219 height 21
